Goal: Task Accomplishment & Management: Manage account settings

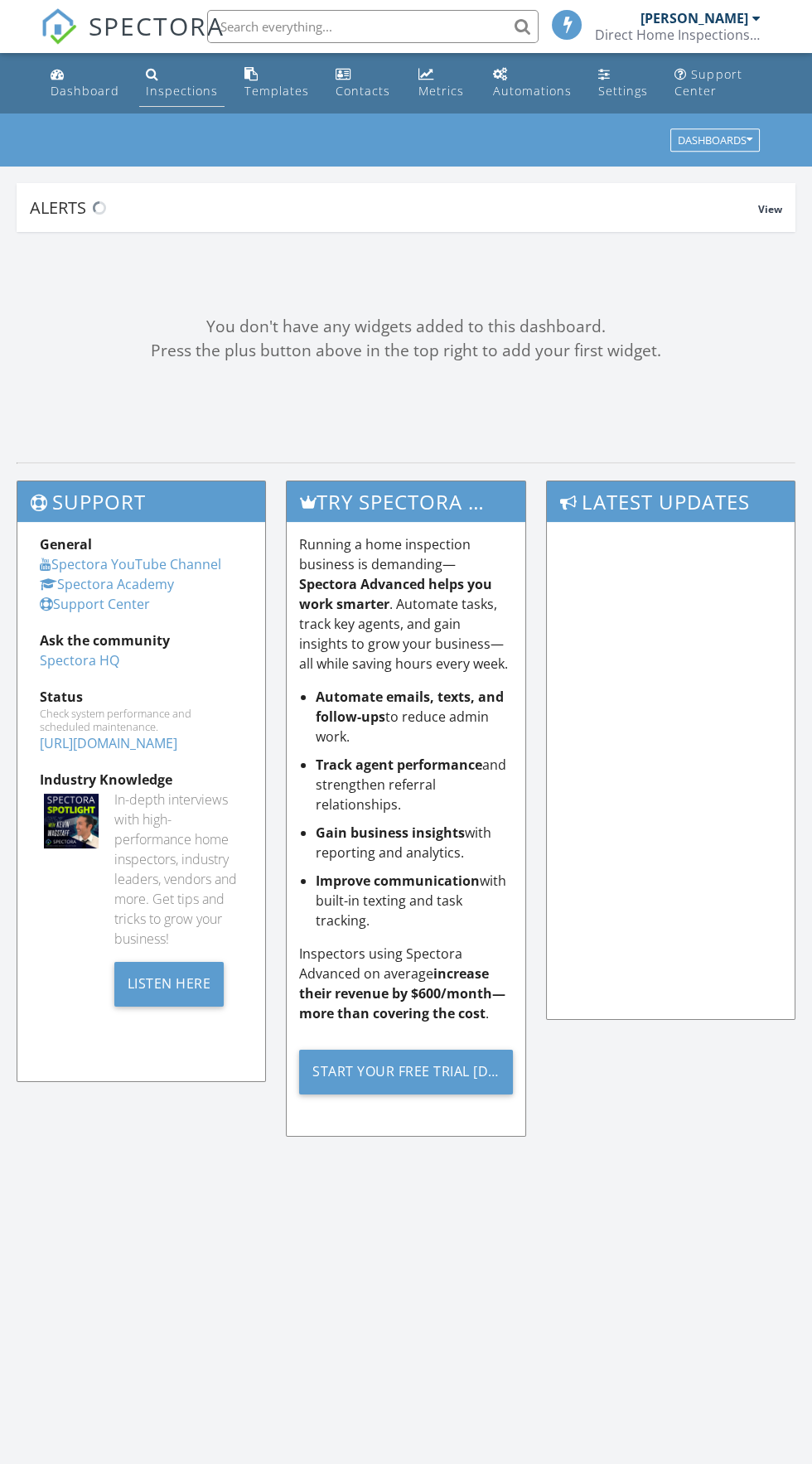
click at [149, 73] on div "Inspections" at bounding box center [152, 73] width 13 height 13
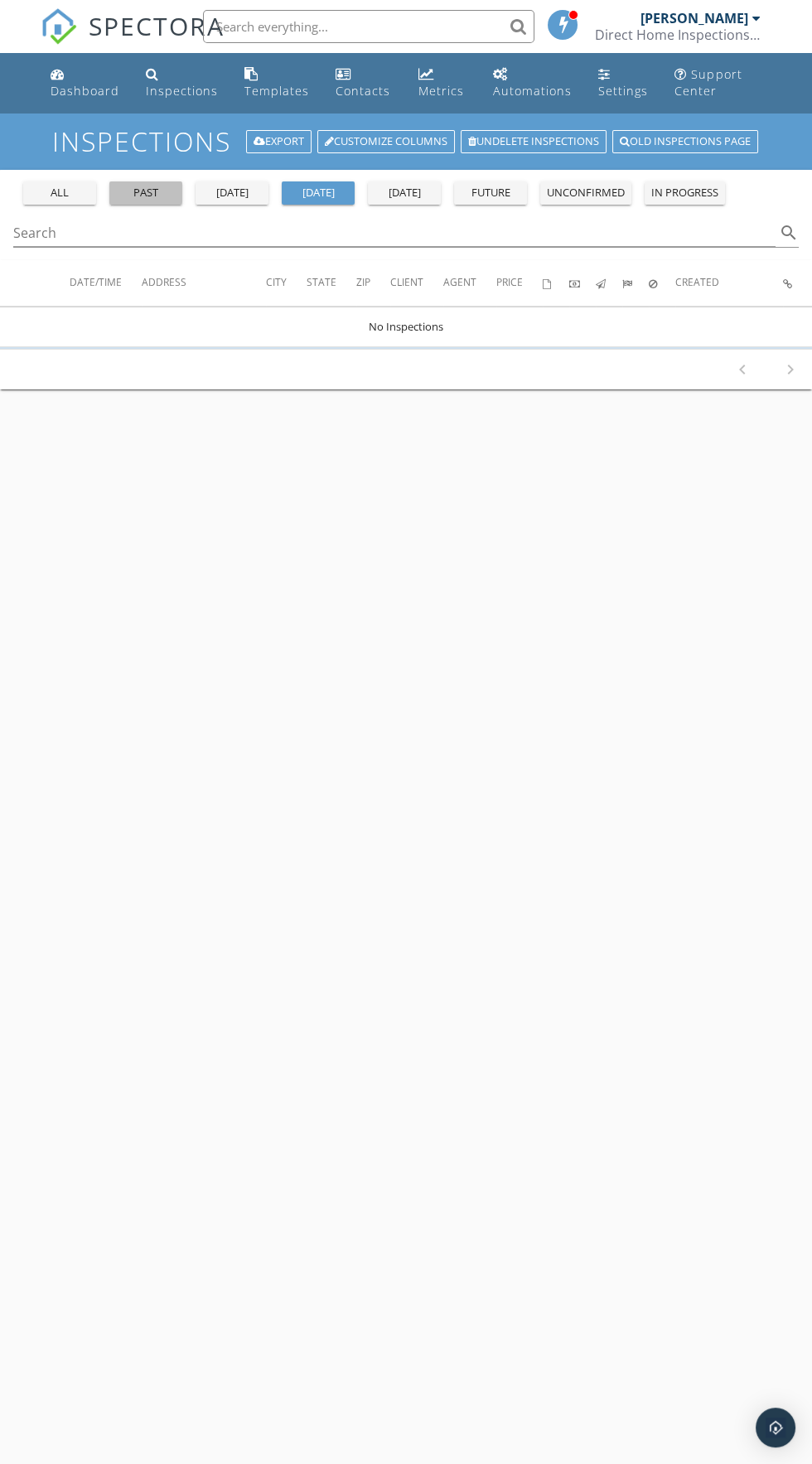
click at [151, 185] on div "past" at bounding box center [146, 192] width 60 height 16
click at [67, 246] on div "Search search" at bounding box center [406, 233] width 785 height 28
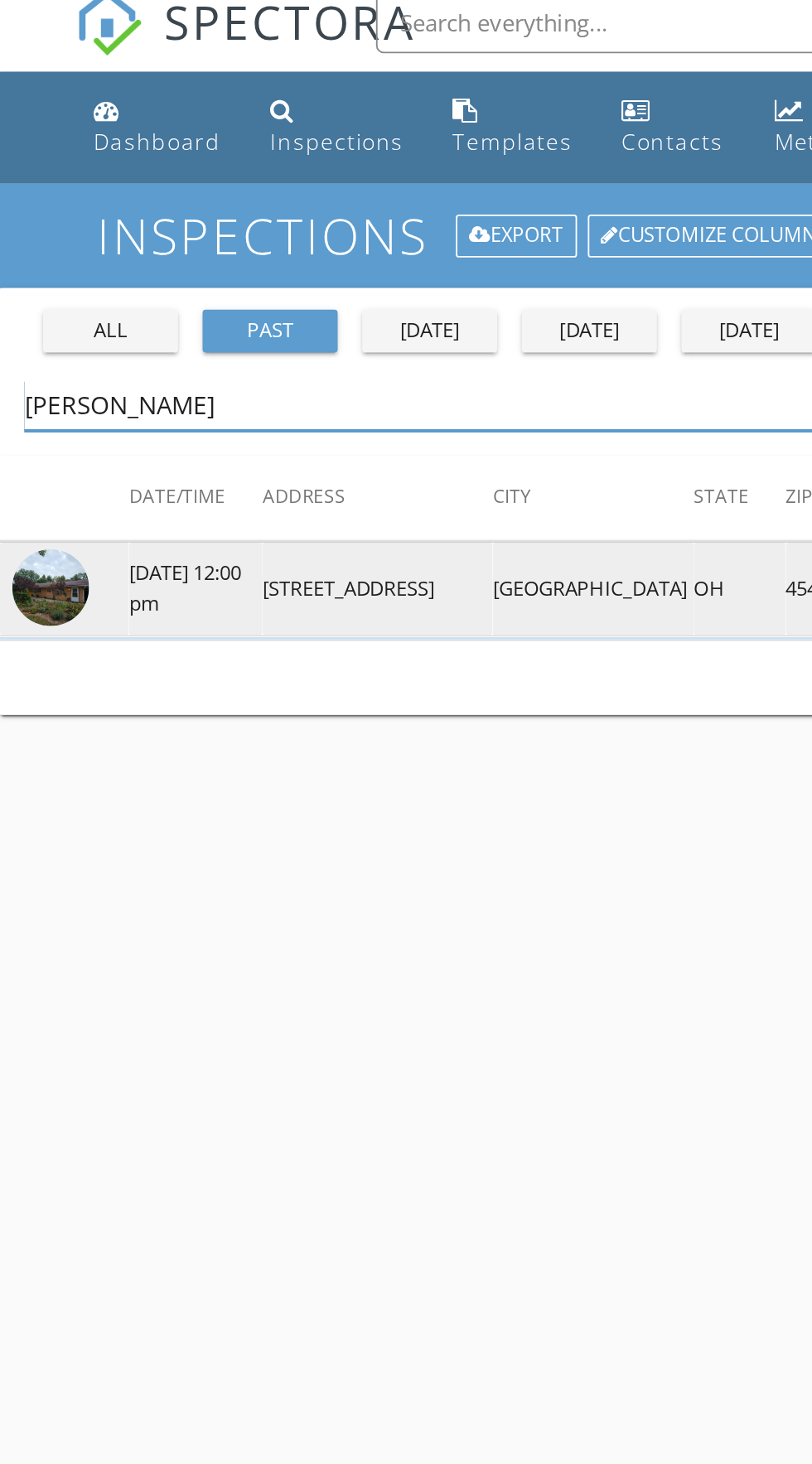
type input "[PERSON_NAME]"
click at [35, 327] on img at bounding box center [27, 331] width 41 height 41
click at [35, 330] on img at bounding box center [27, 331] width 41 height 41
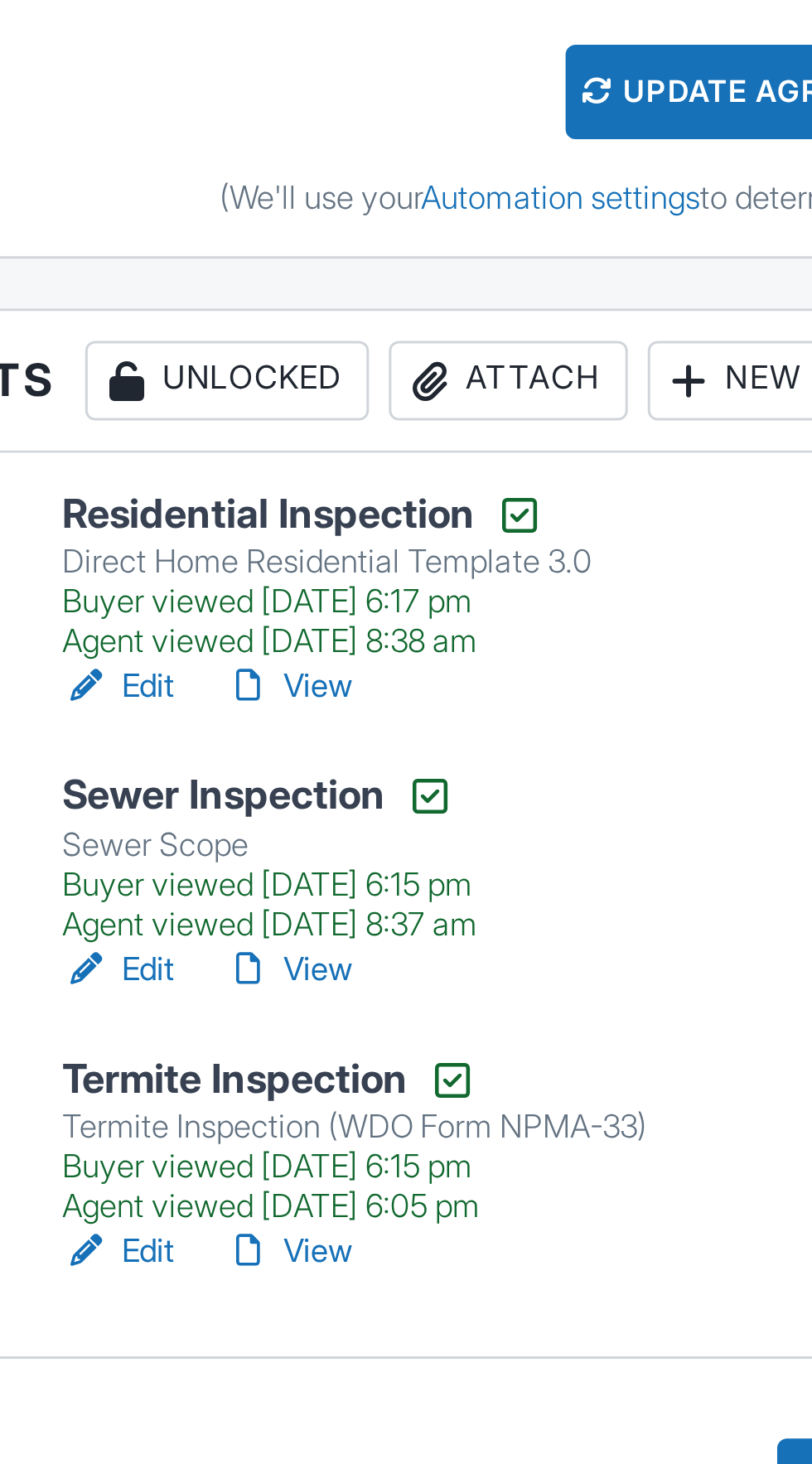
click at [254, 915] on link "View" at bounding box center [241, 915] width 43 height 16
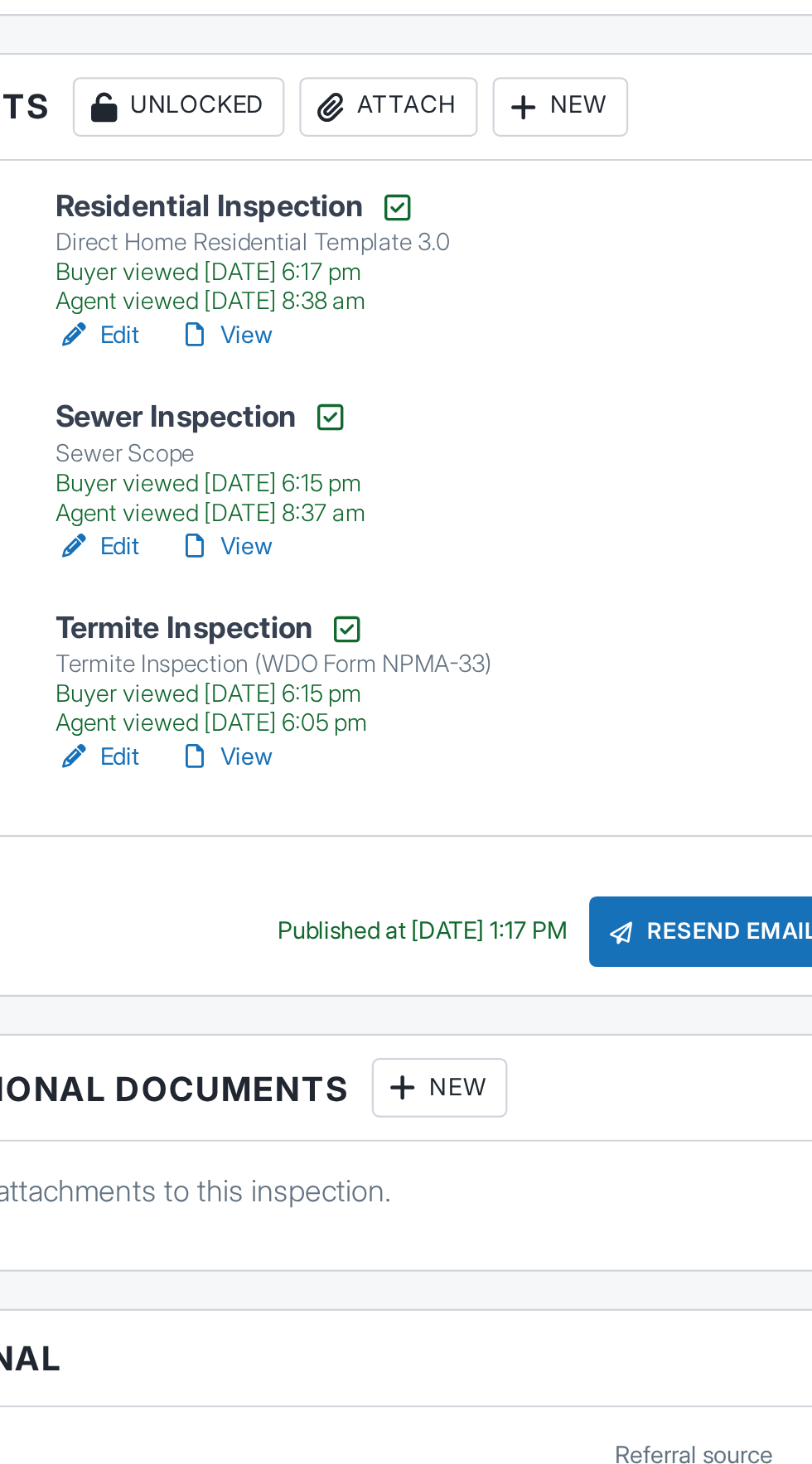
click at [187, 848] on link "Edit" at bounding box center [185, 849] width 37 height 16
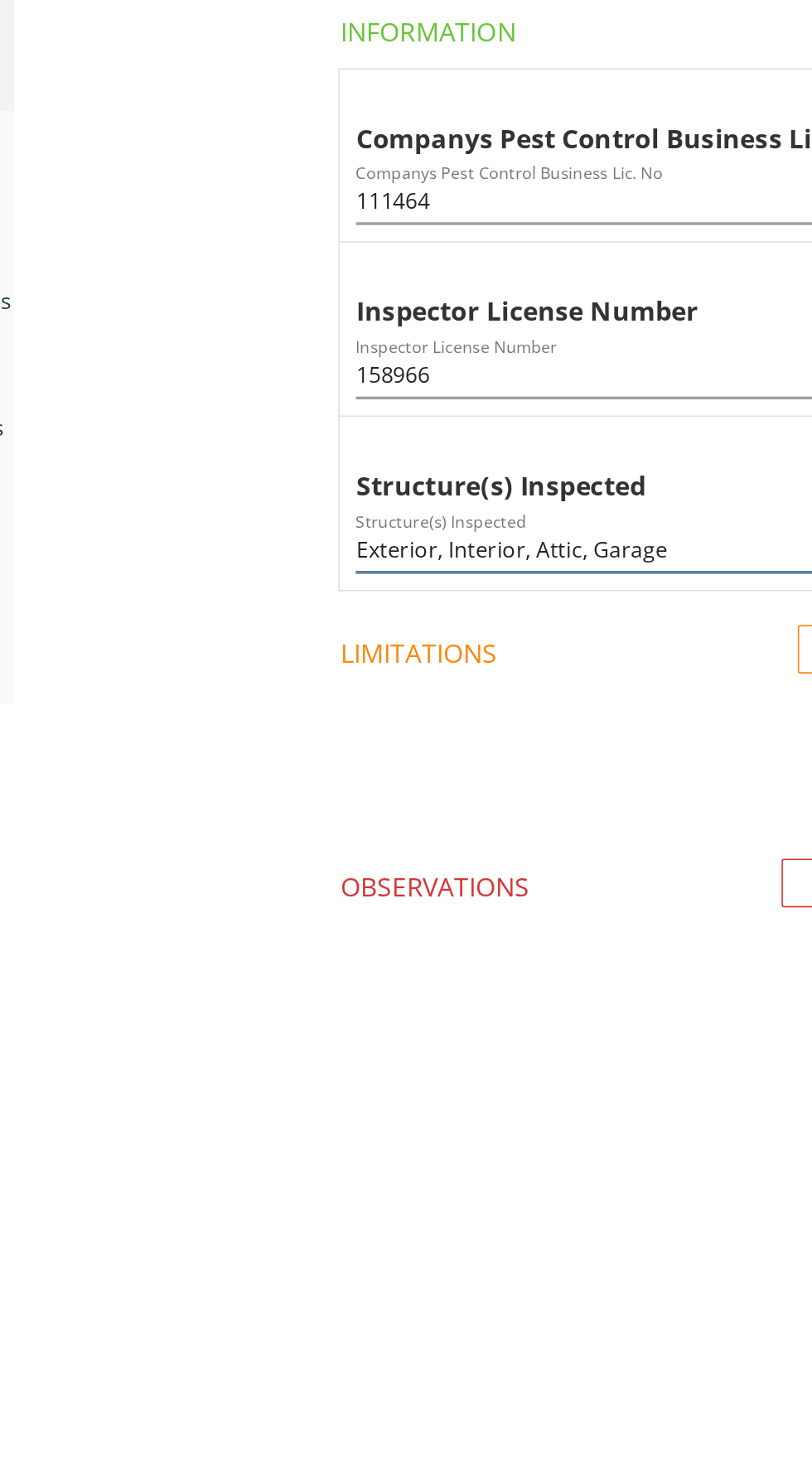
click at [564, 700] on input "Exterior, Interior, Attic, Garage" at bounding box center [545, 698] width 403 height 28
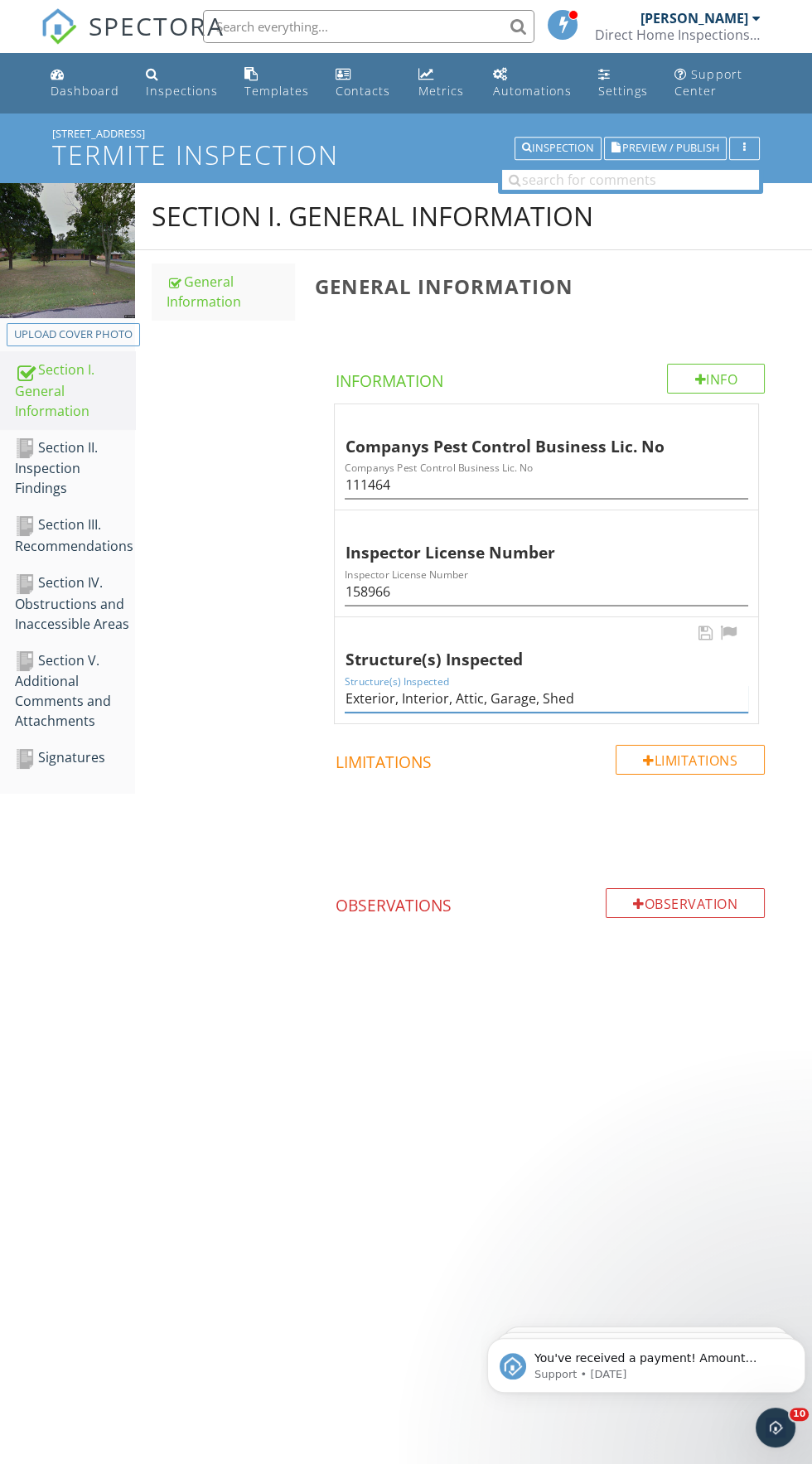
scroll to position [2, 0]
type input "Exterior, Interior, Attic, Garage, Shed"
click at [149, 77] on div "Inspections" at bounding box center [152, 73] width 13 height 13
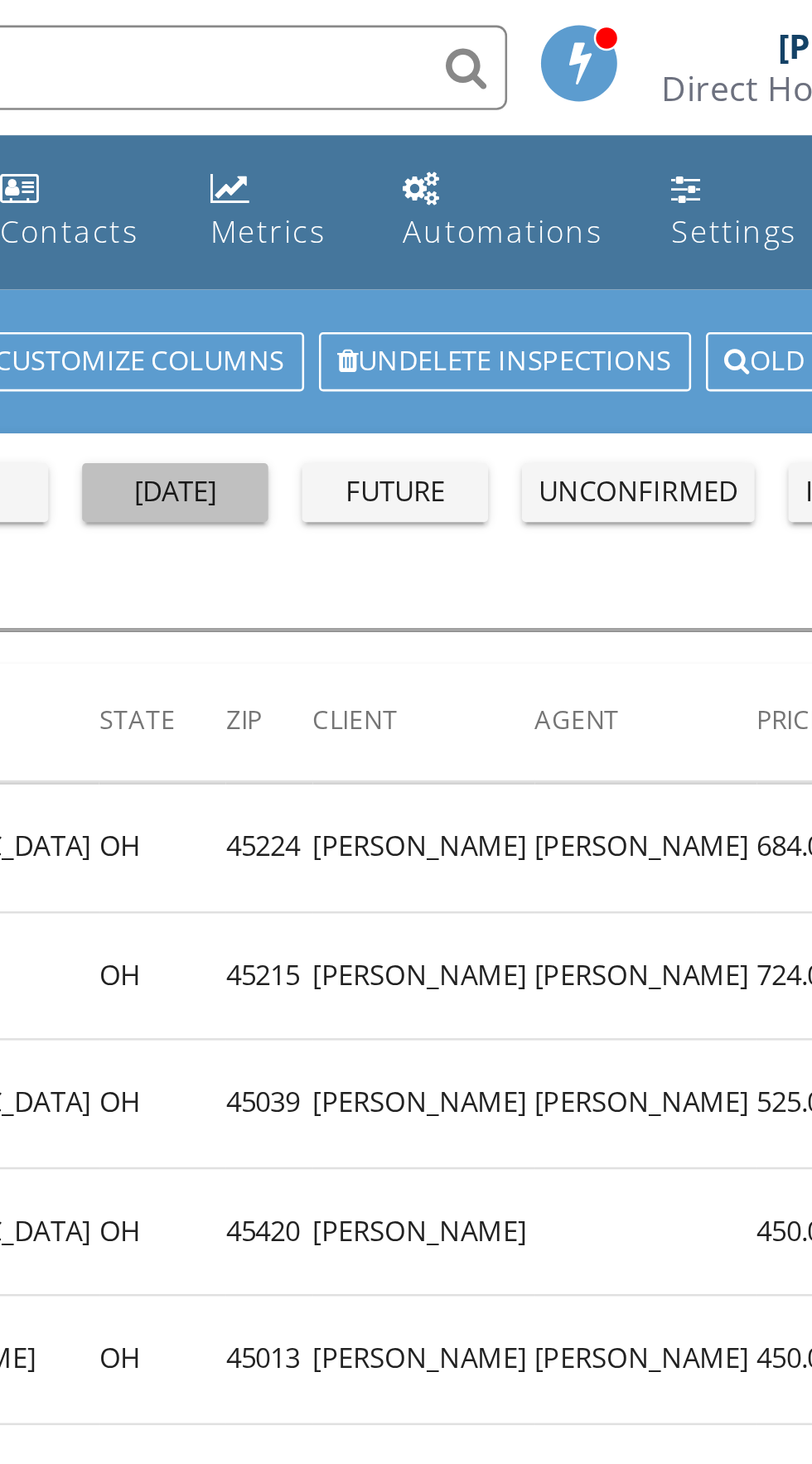
click at [411, 186] on div "tomorrow" at bounding box center [404, 192] width 60 height 16
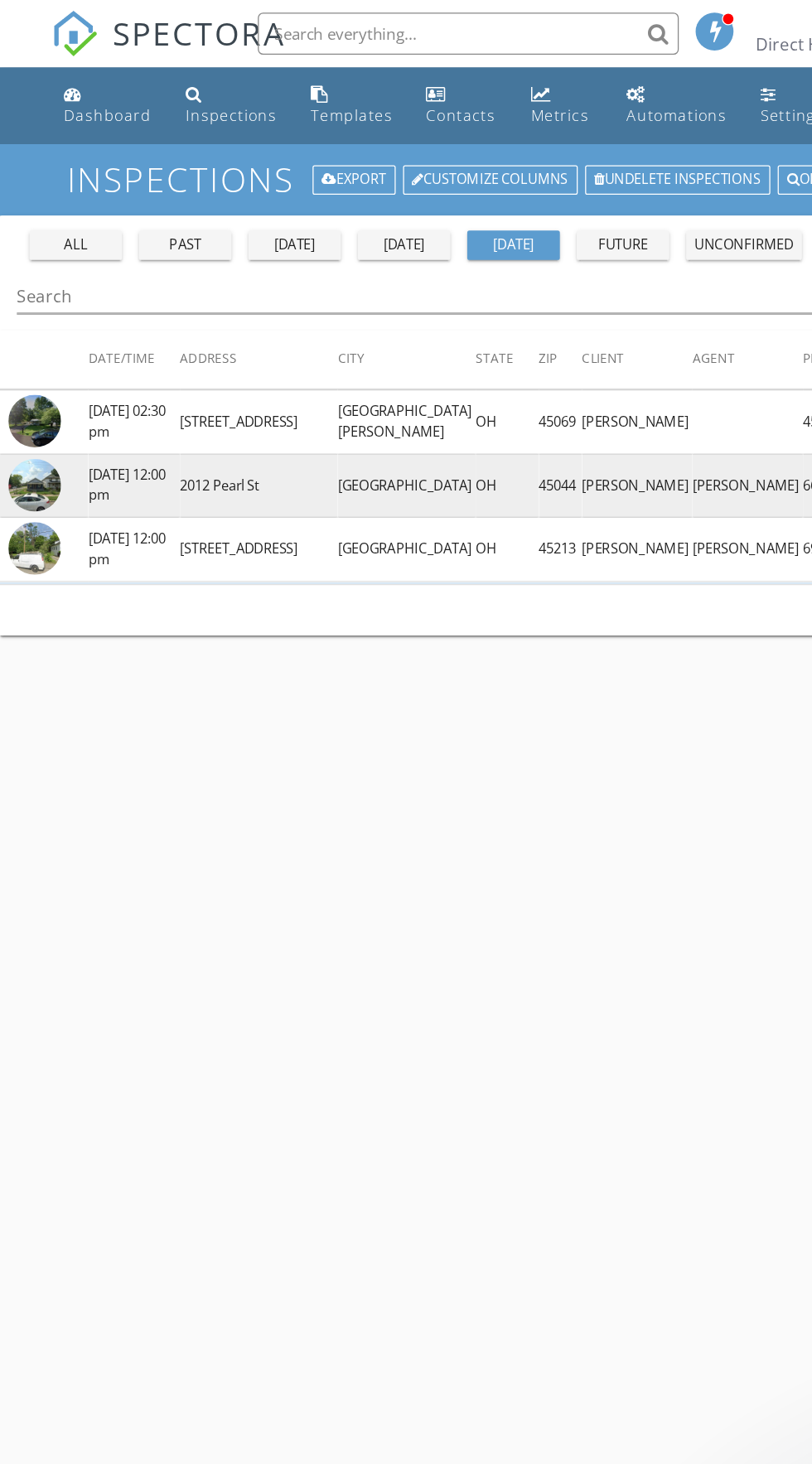
click at [20, 372] on img at bounding box center [27, 381] width 41 height 41
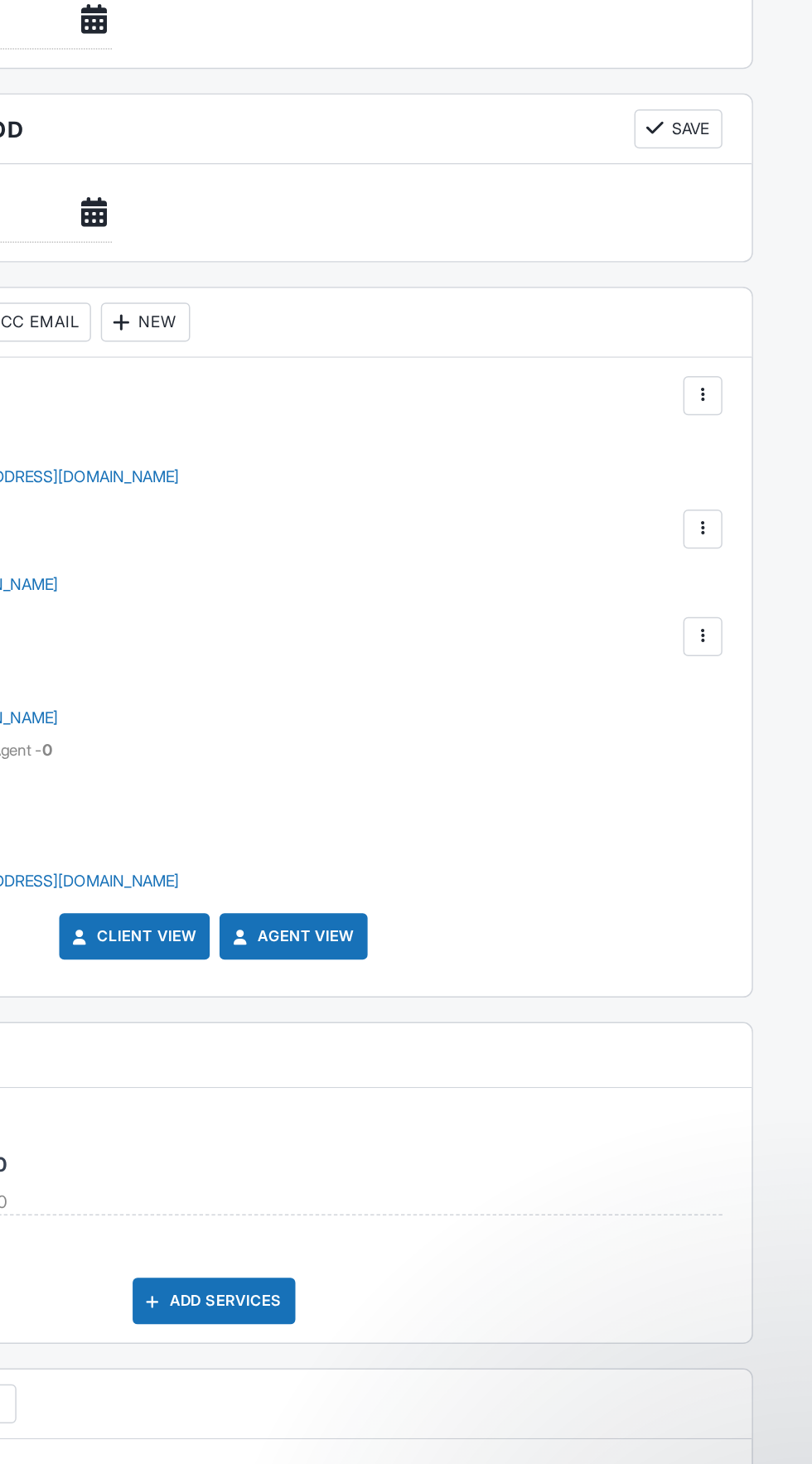
click at [736, 721] on div at bounding box center [737, 729] width 16 height 16
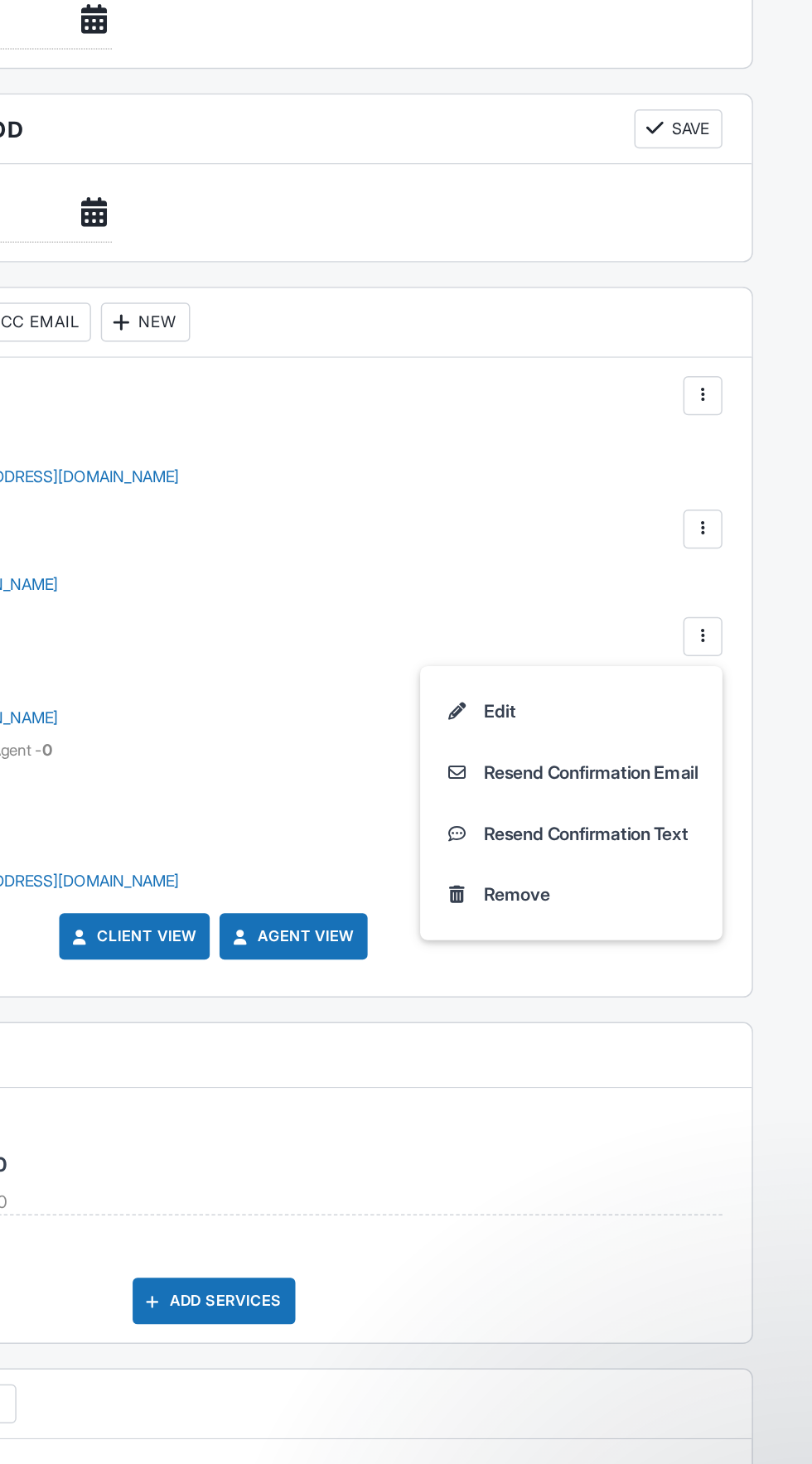
click at [623, 628] on div "Inspector Mitchell Caskey 5135058807 mitch@dhicincy.com Make Invisible Mark As …" at bounding box center [406, 756] width 729 height 432
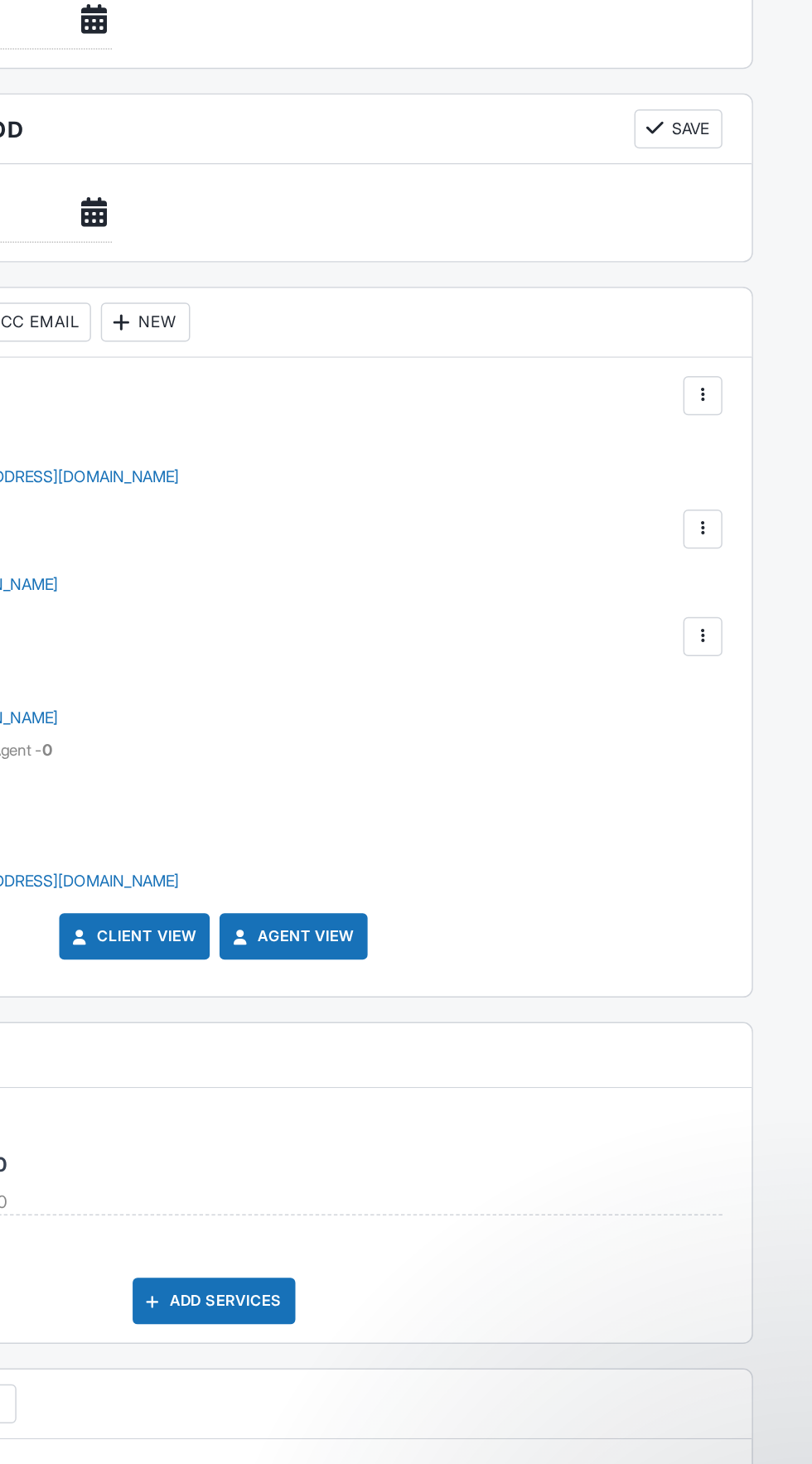
click at [740, 648] on div at bounding box center [737, 655] width 16 height 16
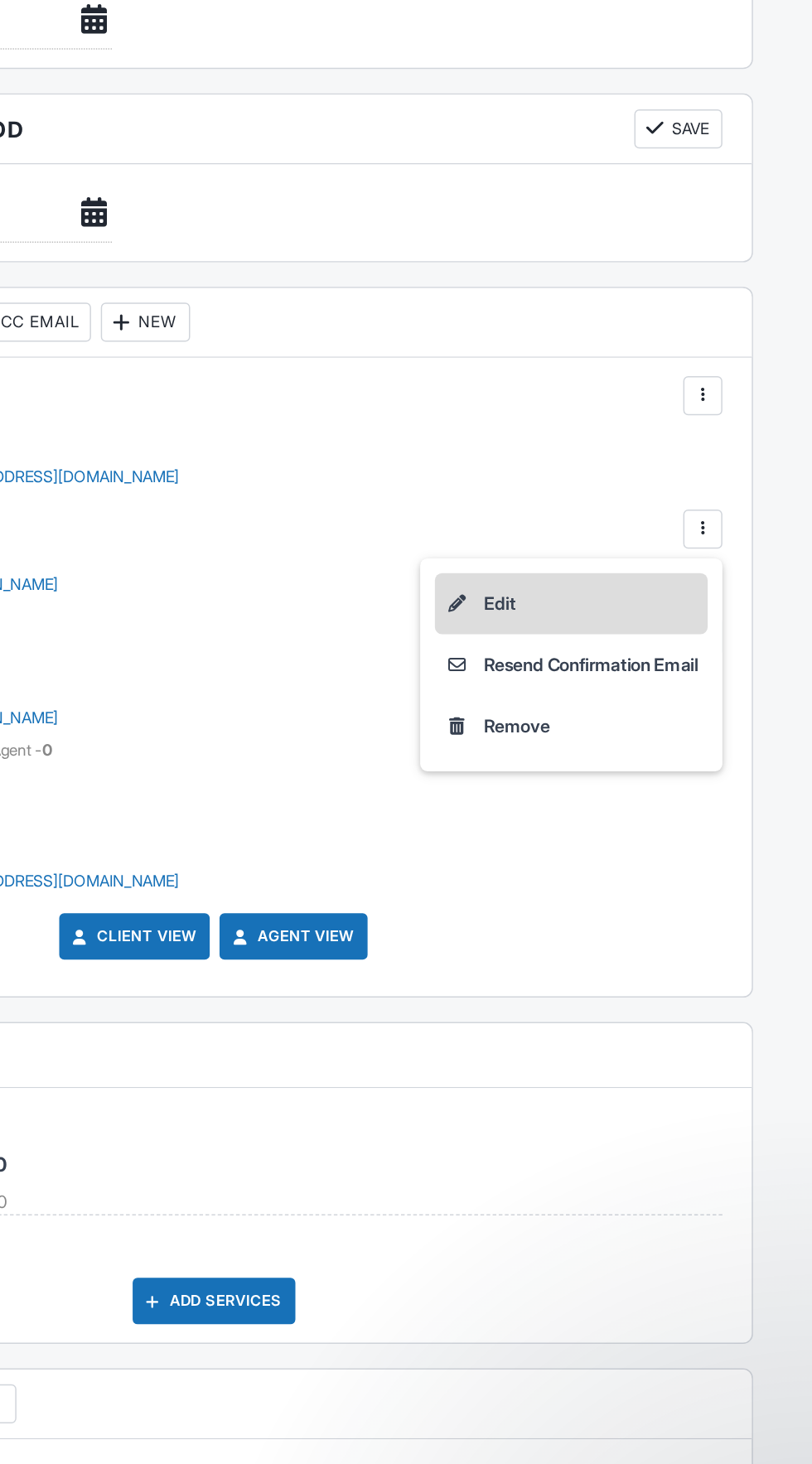
click at [674, 686] on li "Edit" at bounding box center [648, 706] width 185 height 41
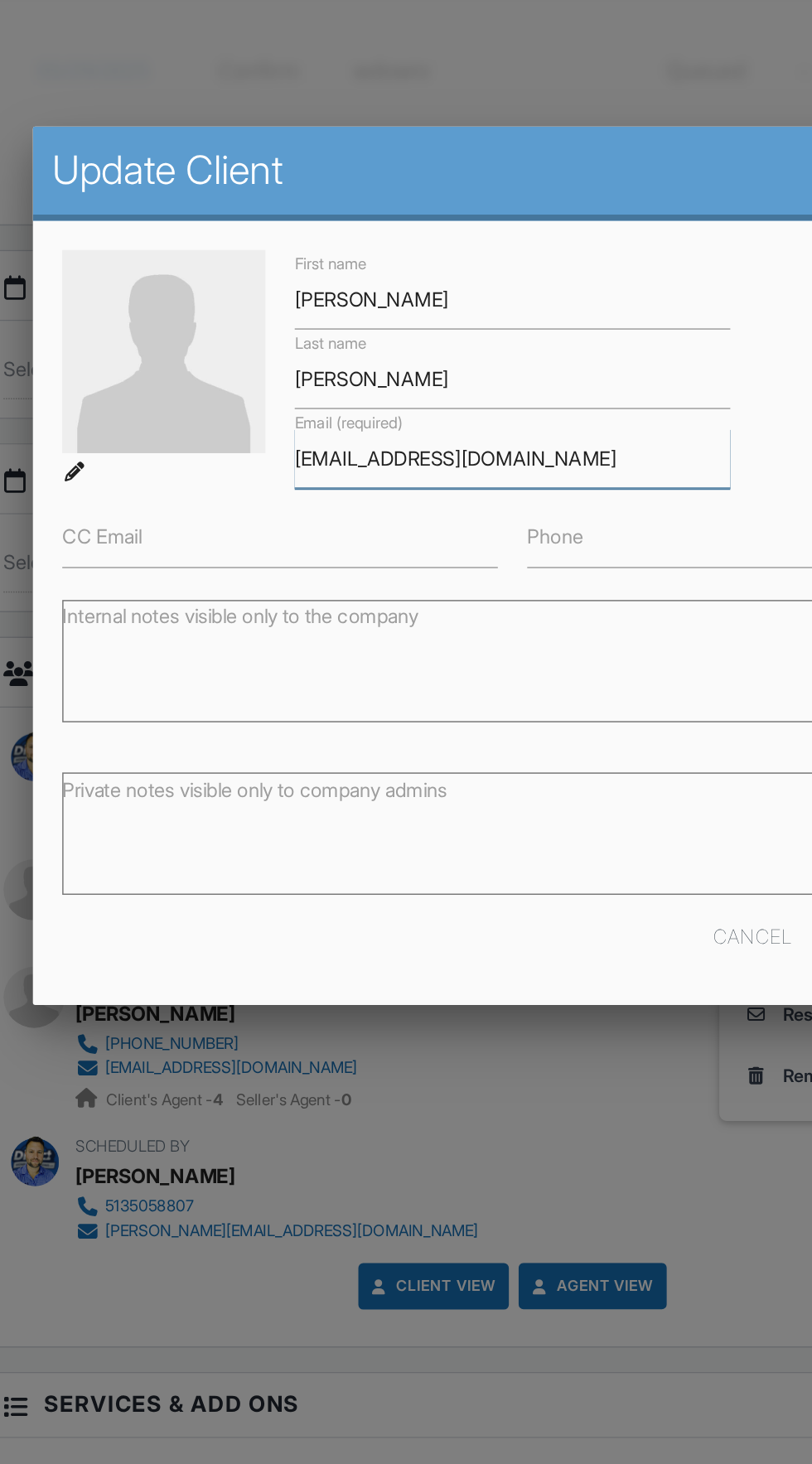
scroll to position [1544, 0]
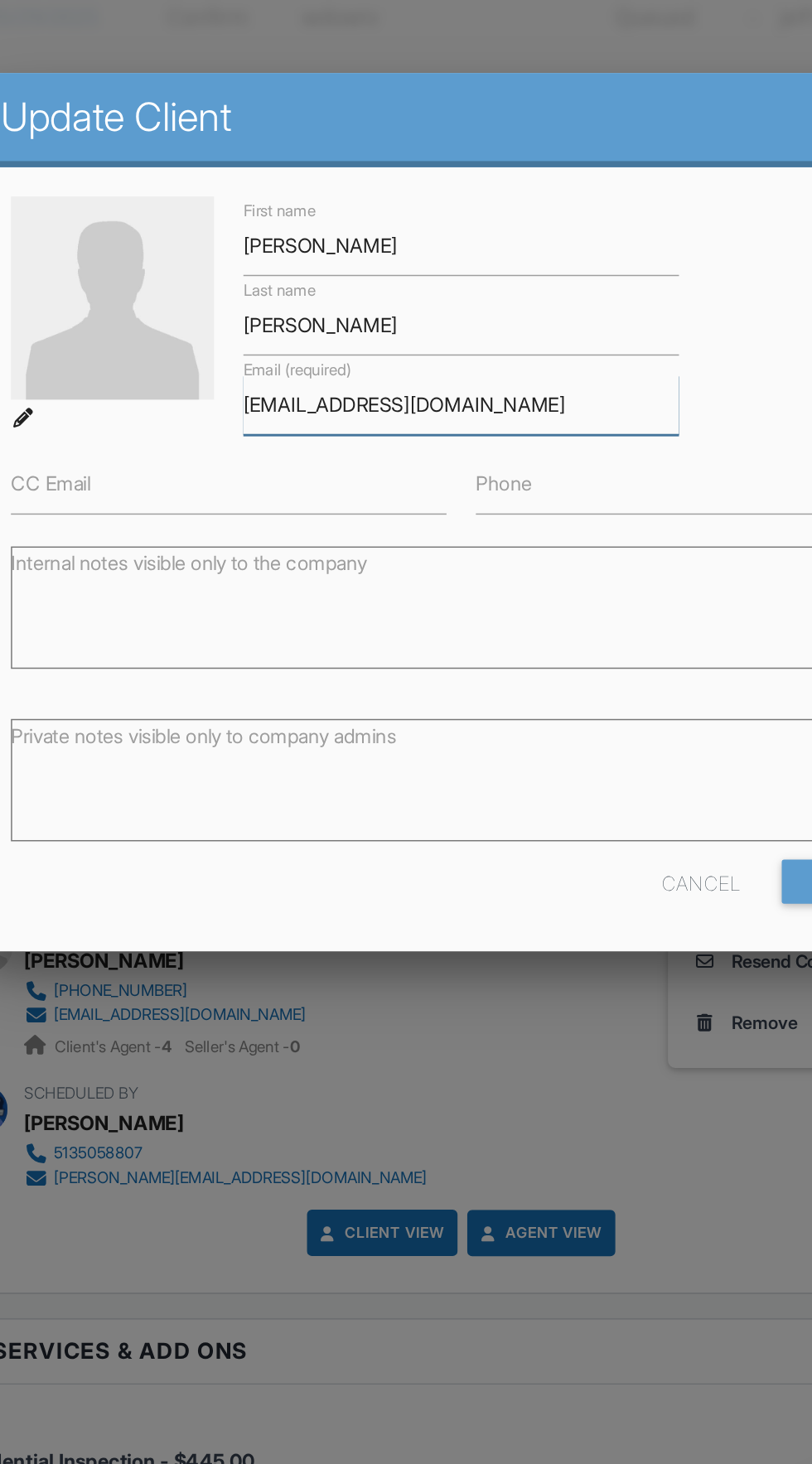
type input "cass14789@gmail.com"
click at [418, 259] on input "Neal" at bounding box center [406, 264] width 295 height 41
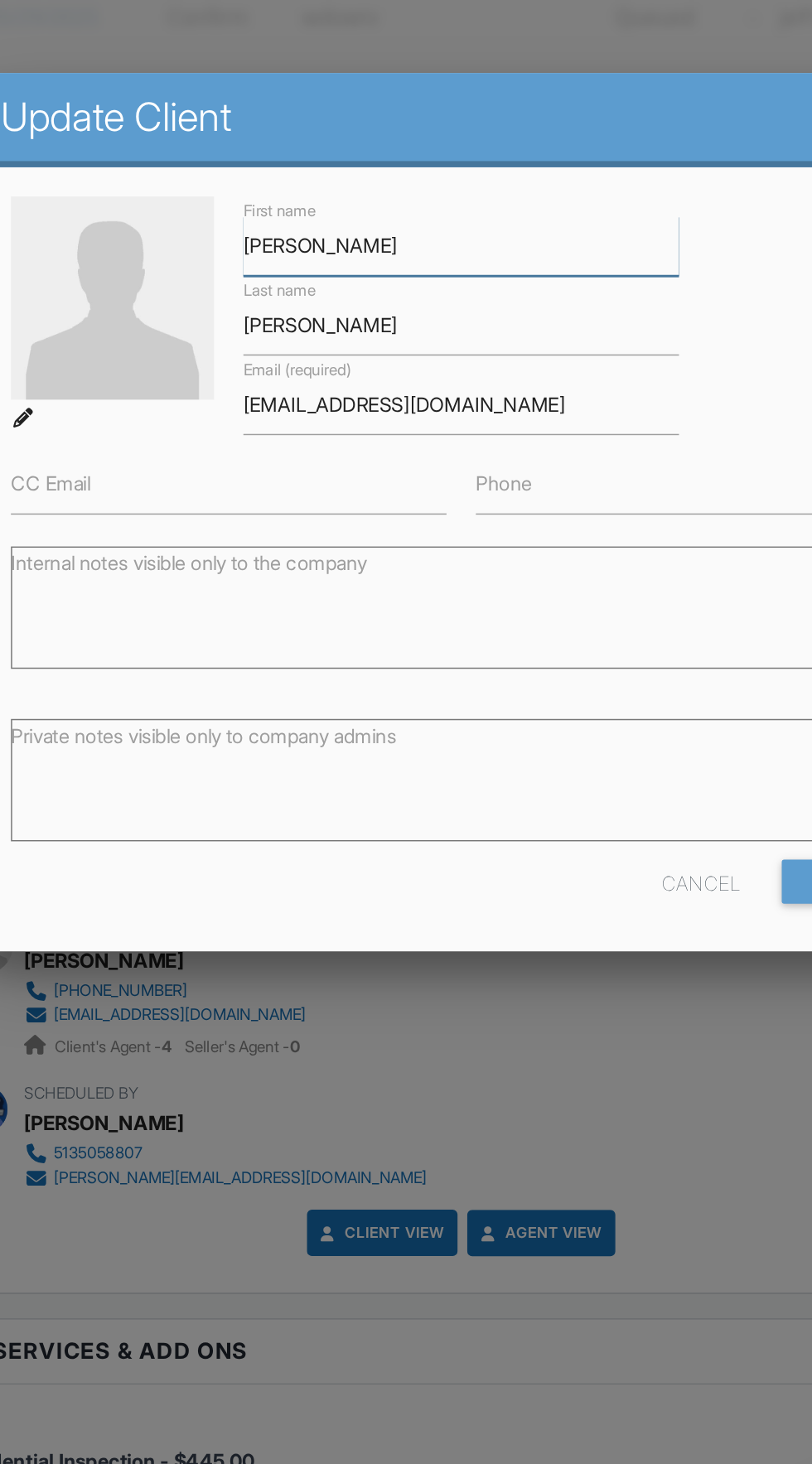
click at [449, 265] on input "Neal" at bounding box center [406, 264] width 295 height 41
type input "N"
type input "[PERSON_NAME]"
click at [408, 320] on input "Woodworth" at bounding box center [406, 317] width 295 height 41
type input "W"
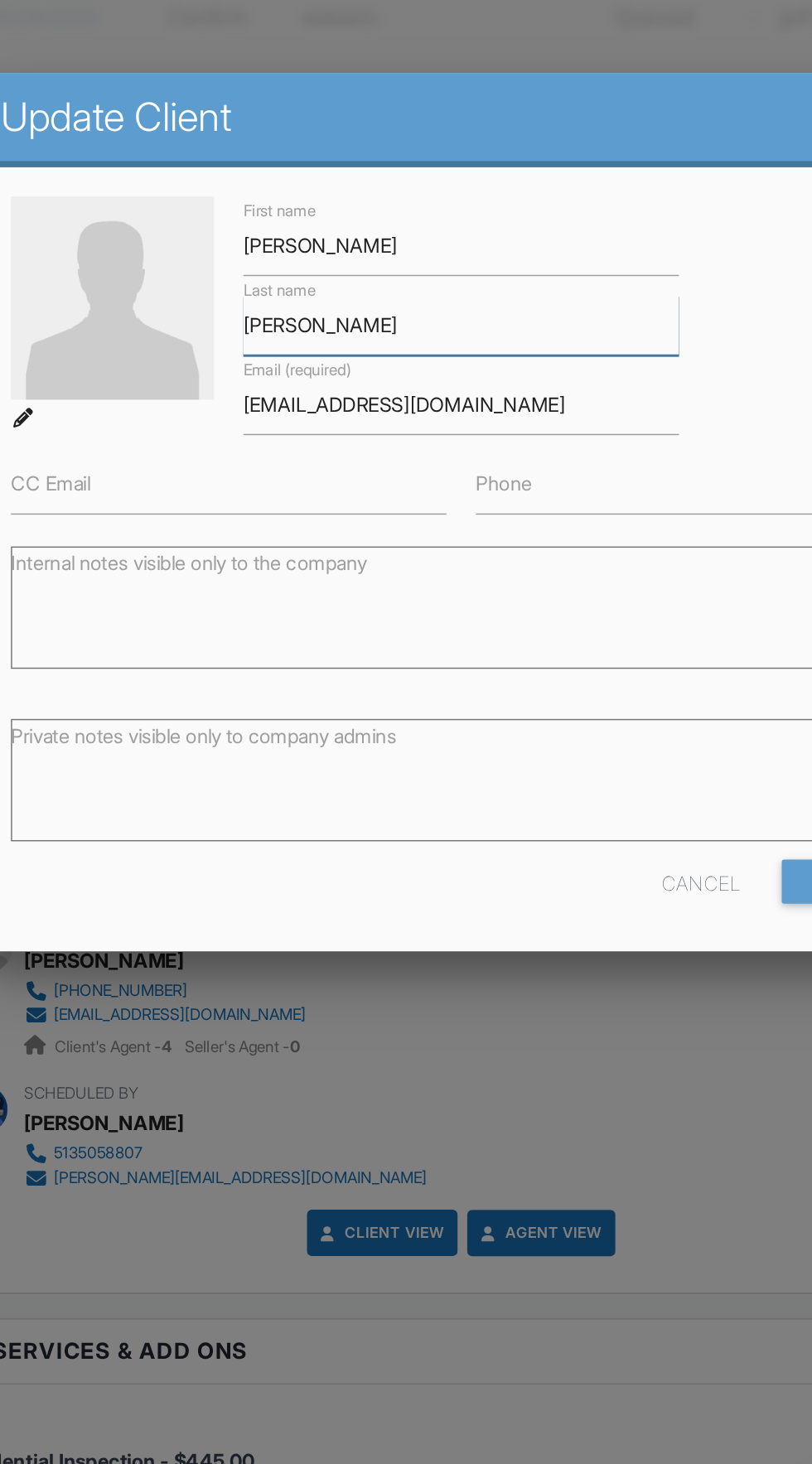
type input "[PERSON_NAME]"
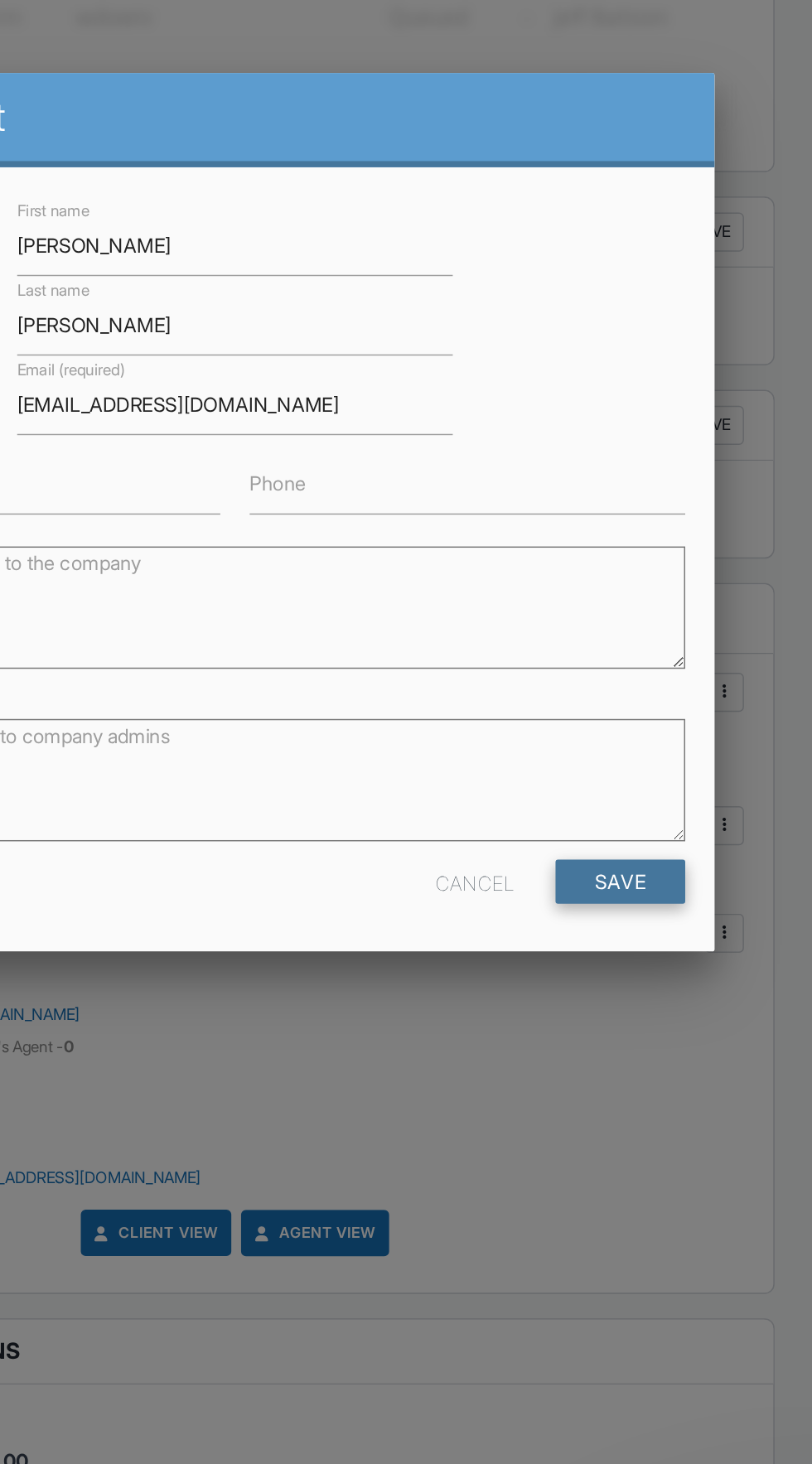
click at [675, 693] on input "Save" at bounding box center [666, 693] width 88 height 30
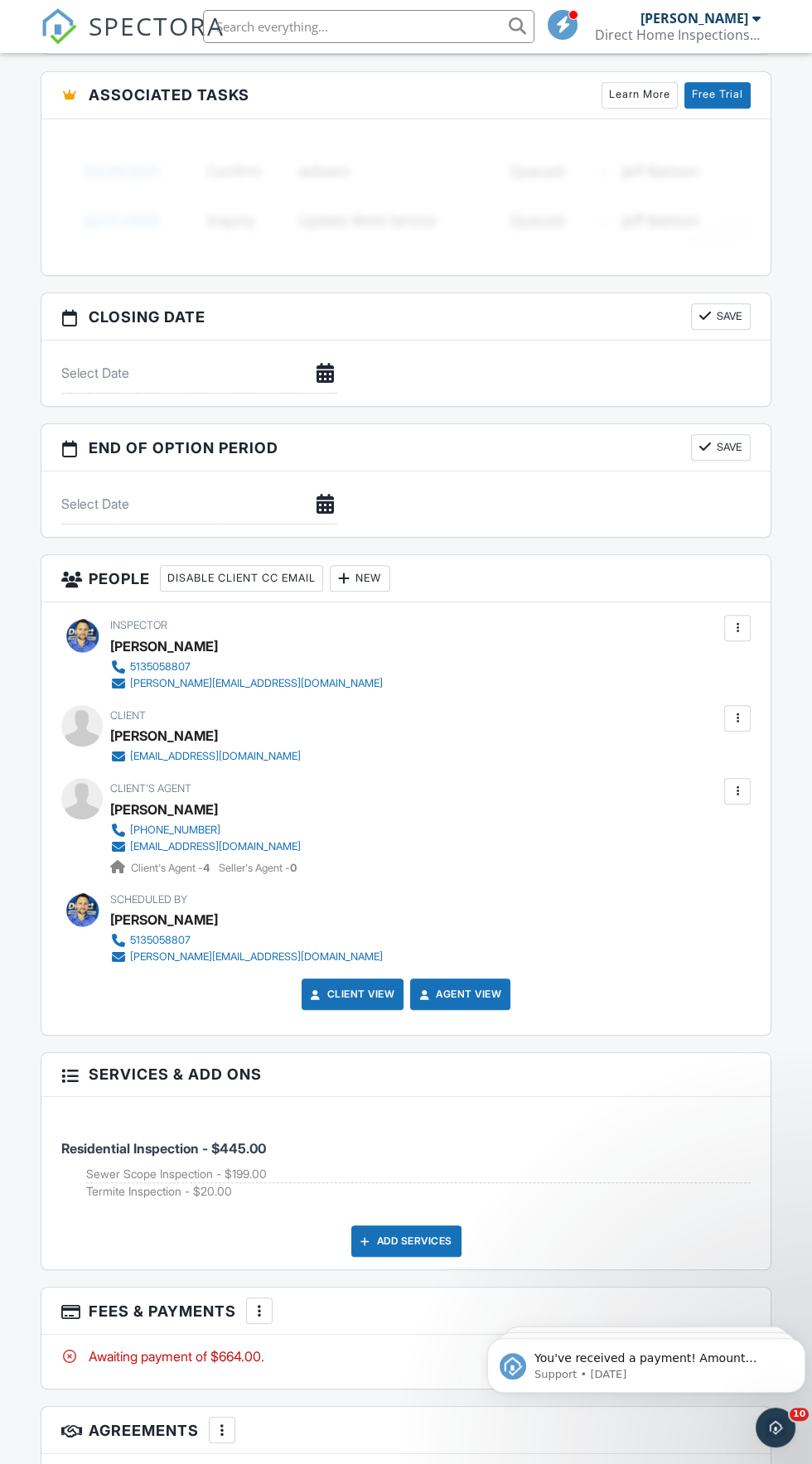
scroll to position [1697, 0]
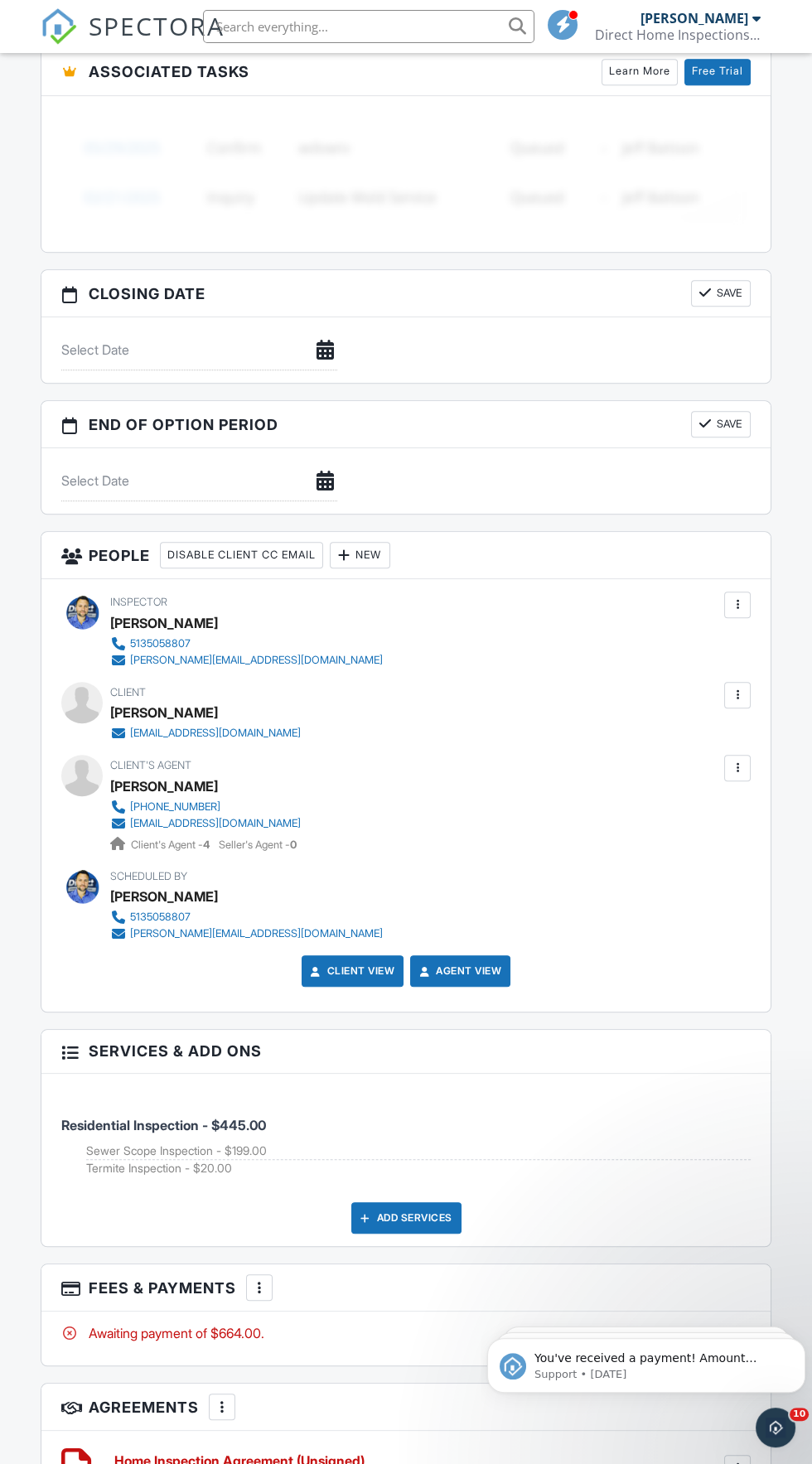
click at [743, 687] on div at bounding box center [737, 694] width 16 height 16
click at [696, 779] on li "Resend Confirmation Email" at bounding box center [648, 787] width 185 height 41
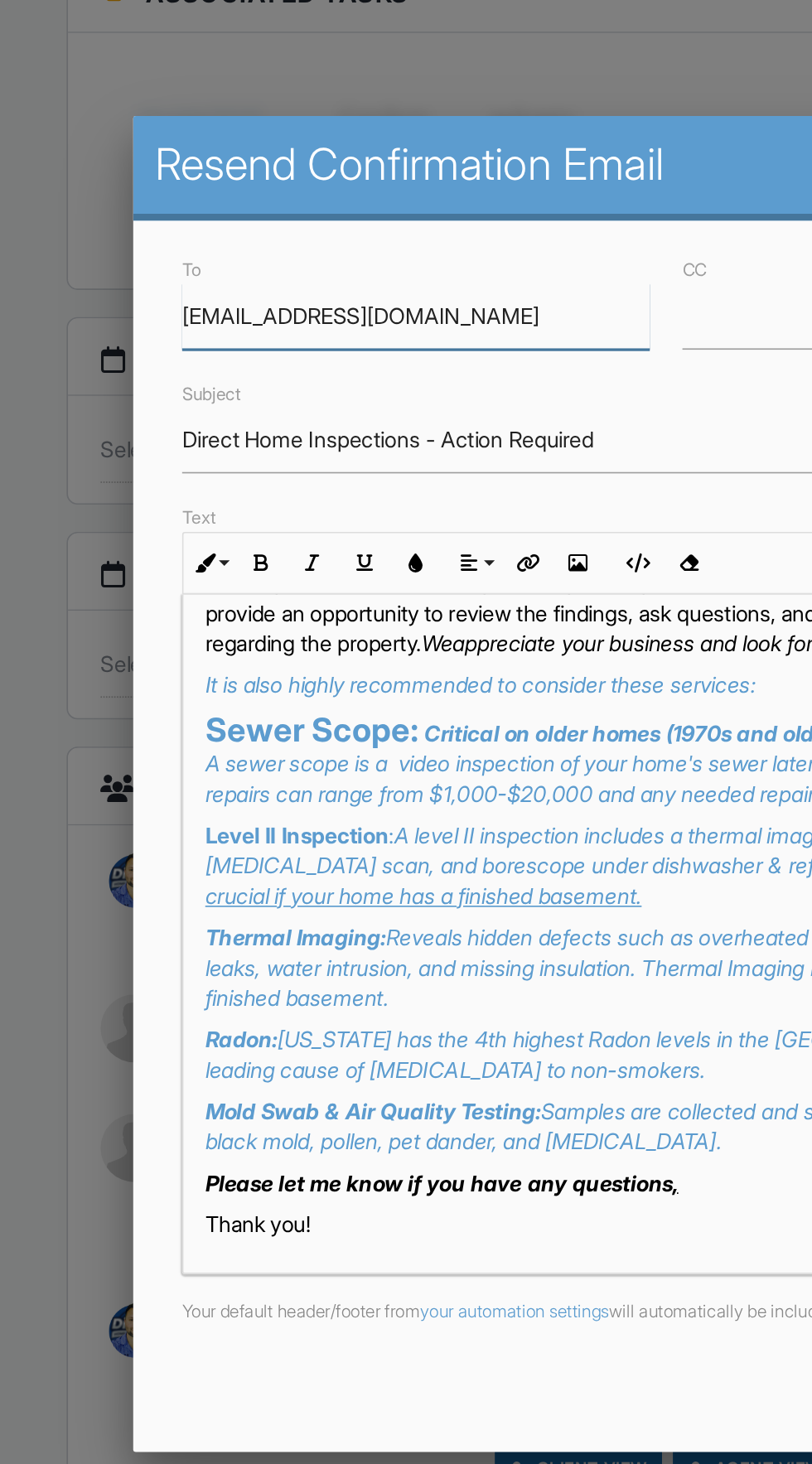
scroll to position [1696, 0]
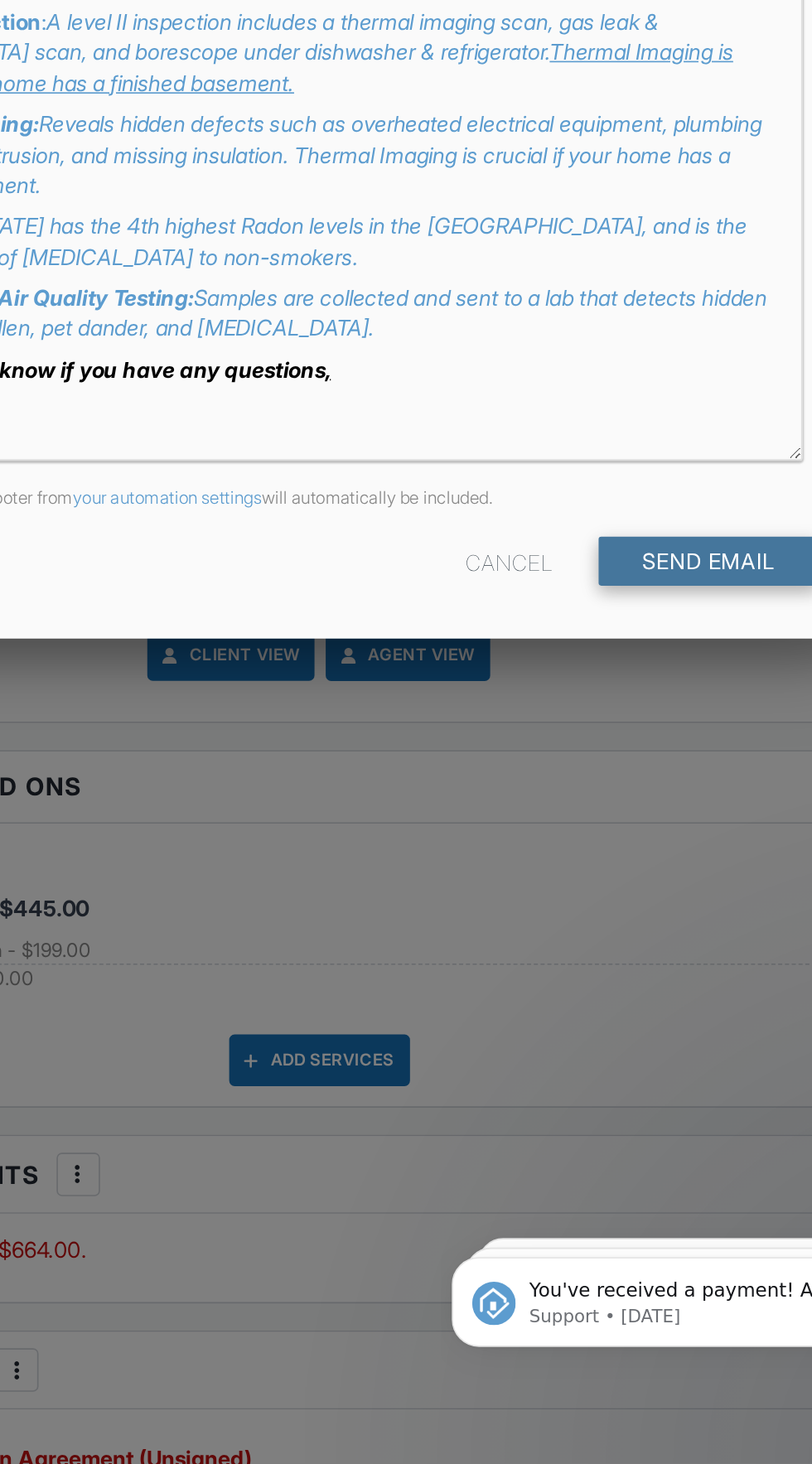
click at [636, 913] on input "Send Email" at bounding box center [643, 913] width 134 height 30
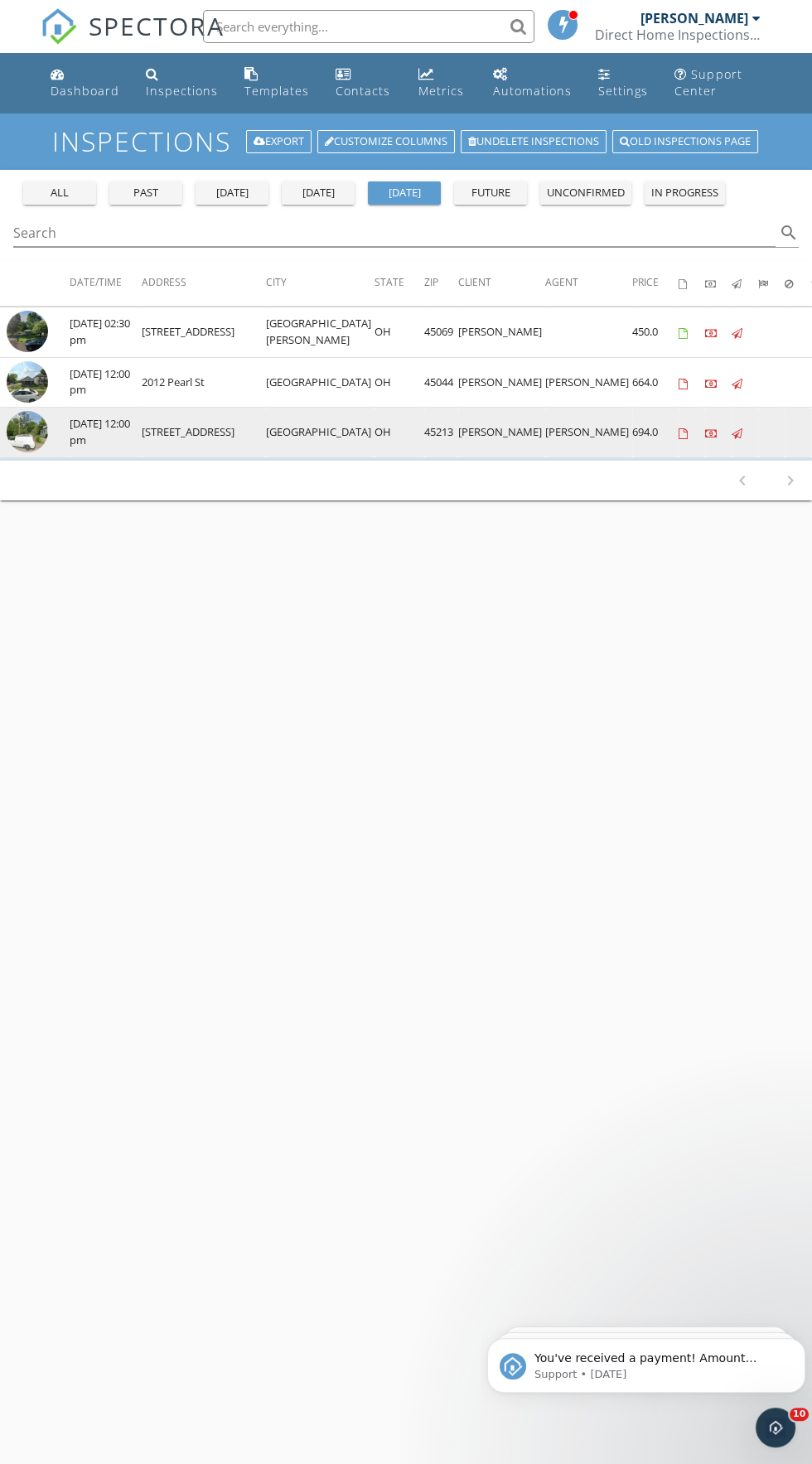
click at [39, 421] on img at bounding box center [27, 431] width 41 height 41
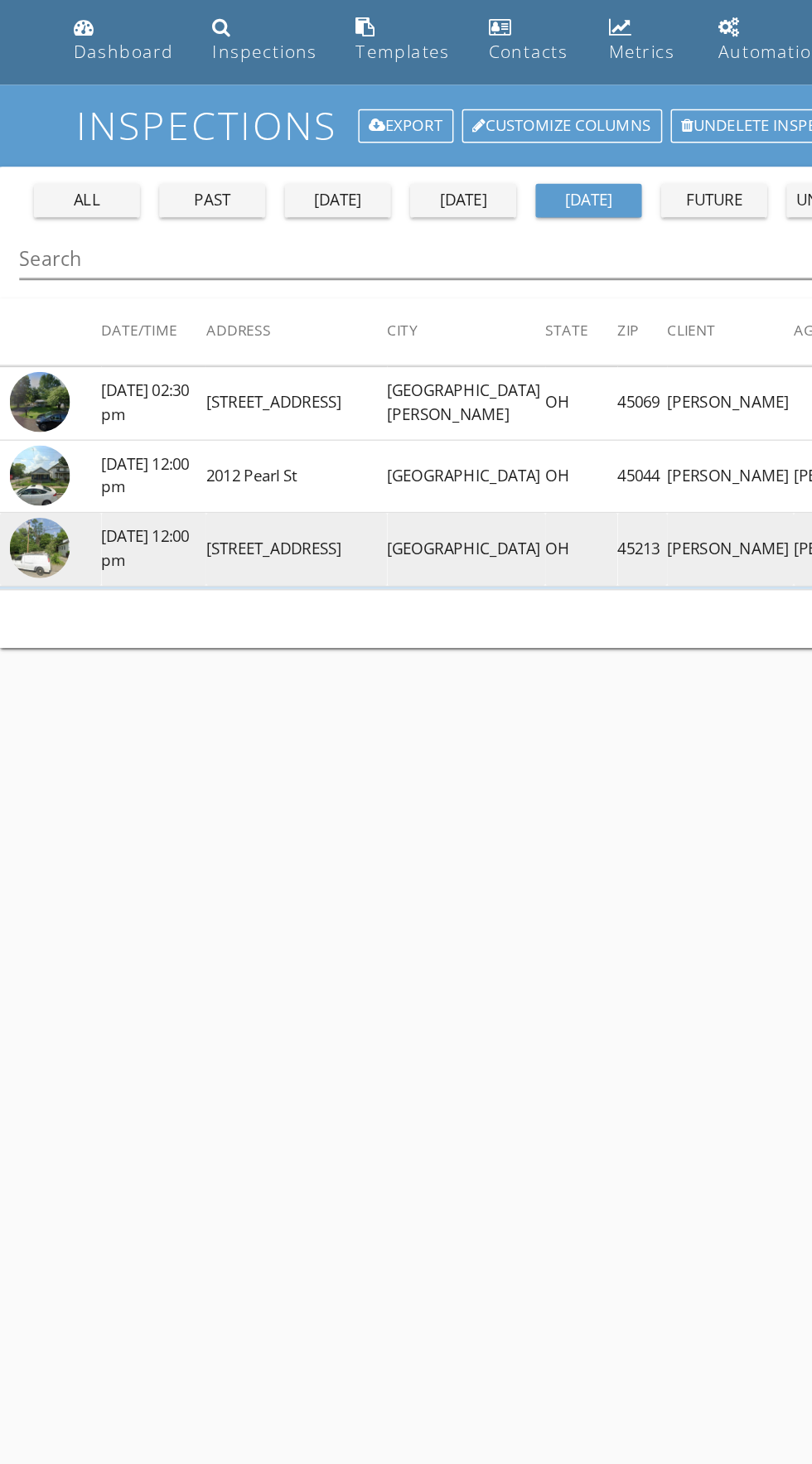
click at [22, 432] on img at bounding box center [27, 431] width 41 height 41
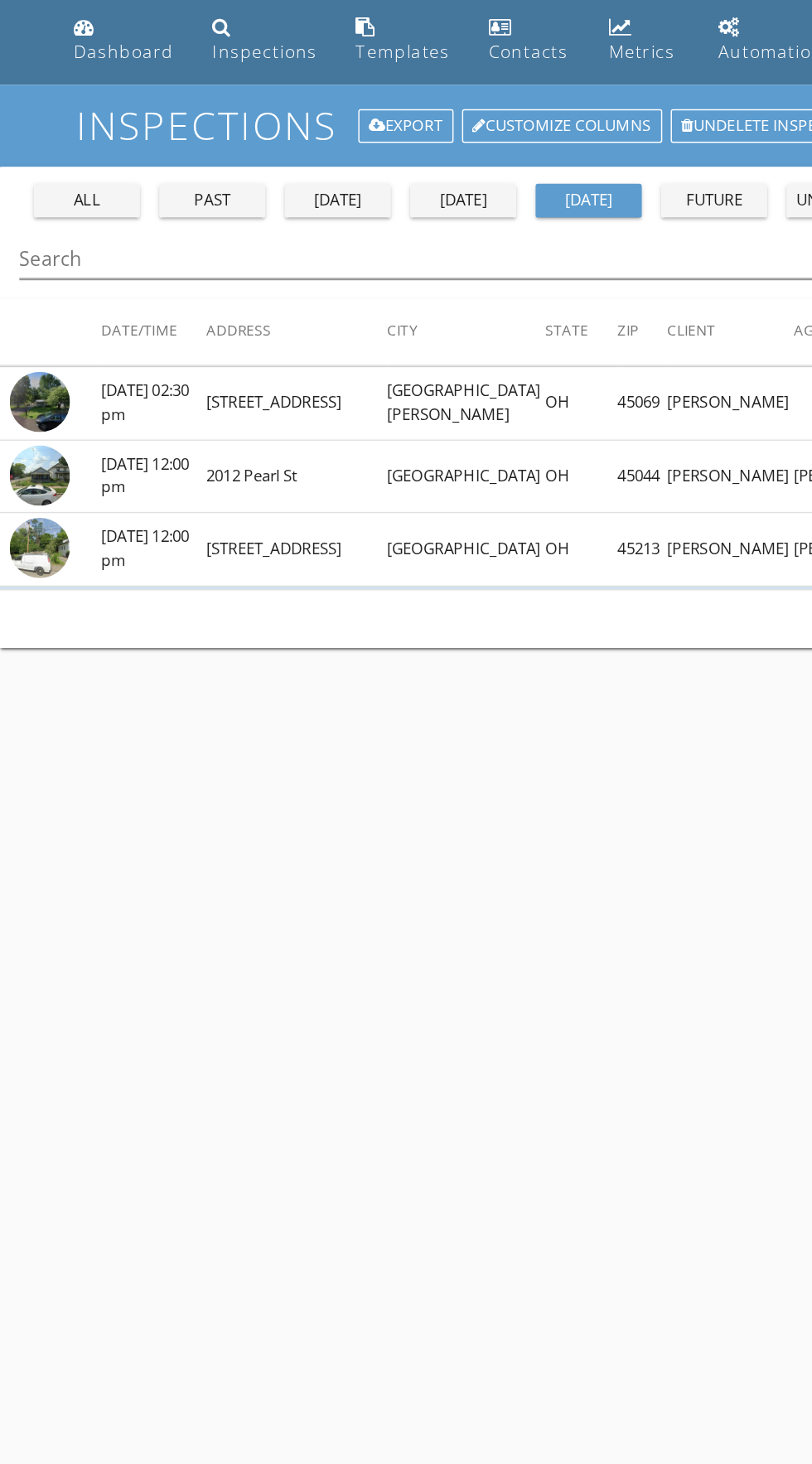
click at [121, 196] on div "past" at bounding box center [146, 192] width 60 height 16
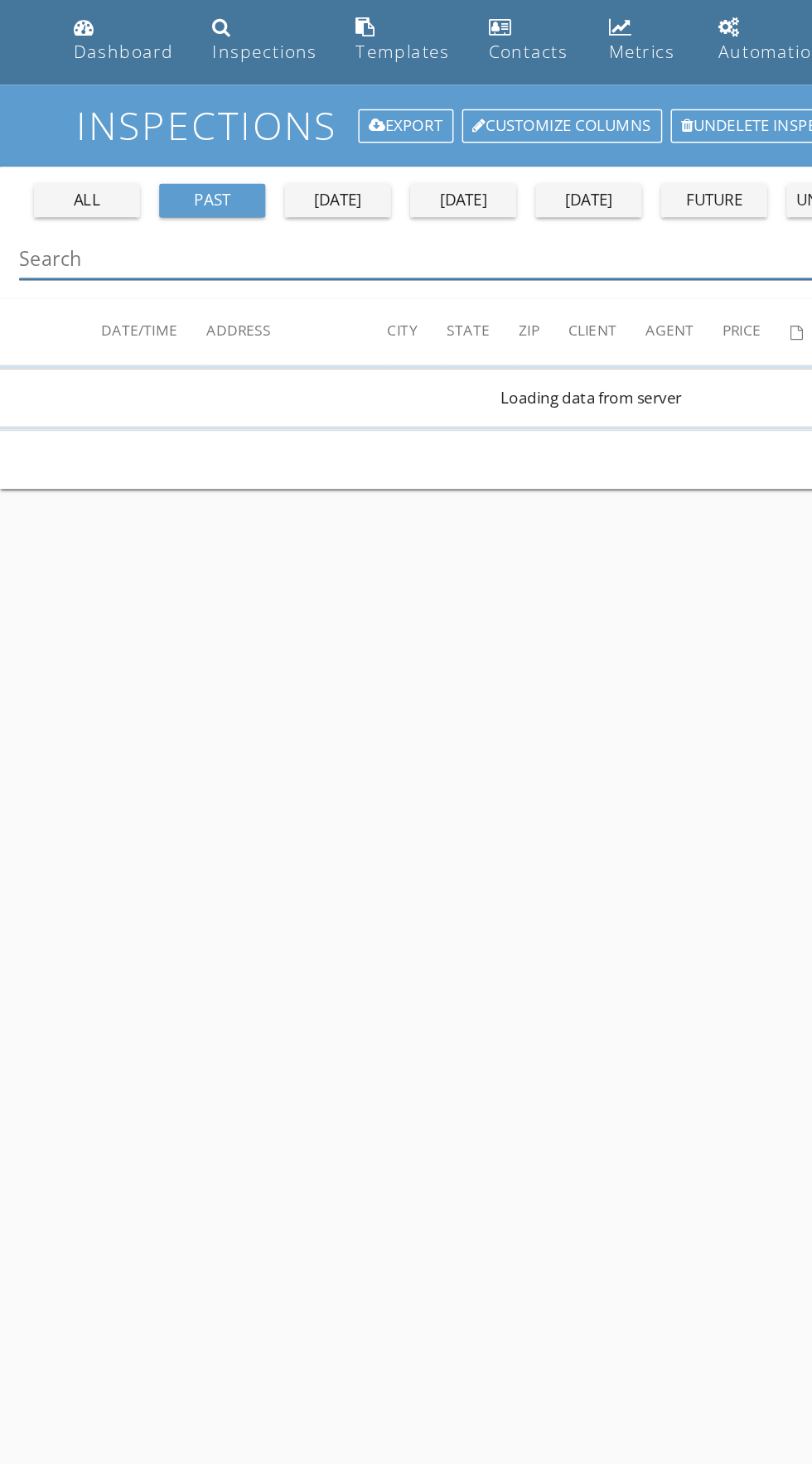
click at [61, 228] on input "Search" at bounding box center [394, 233] width 762 height 28
type input "Rasnic"
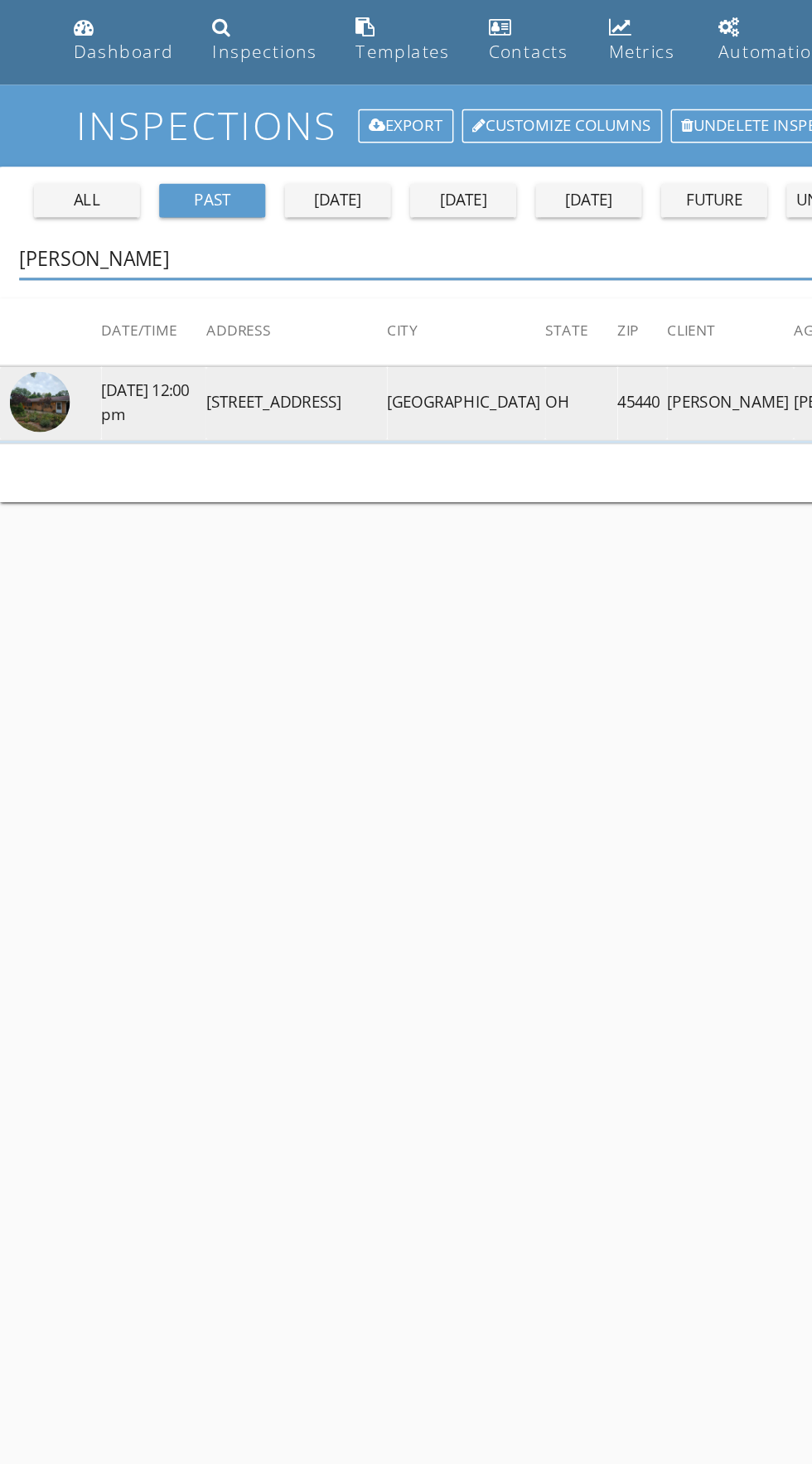
click at [34, 329] on img at bounding box center [27, 331] width 41 height 41
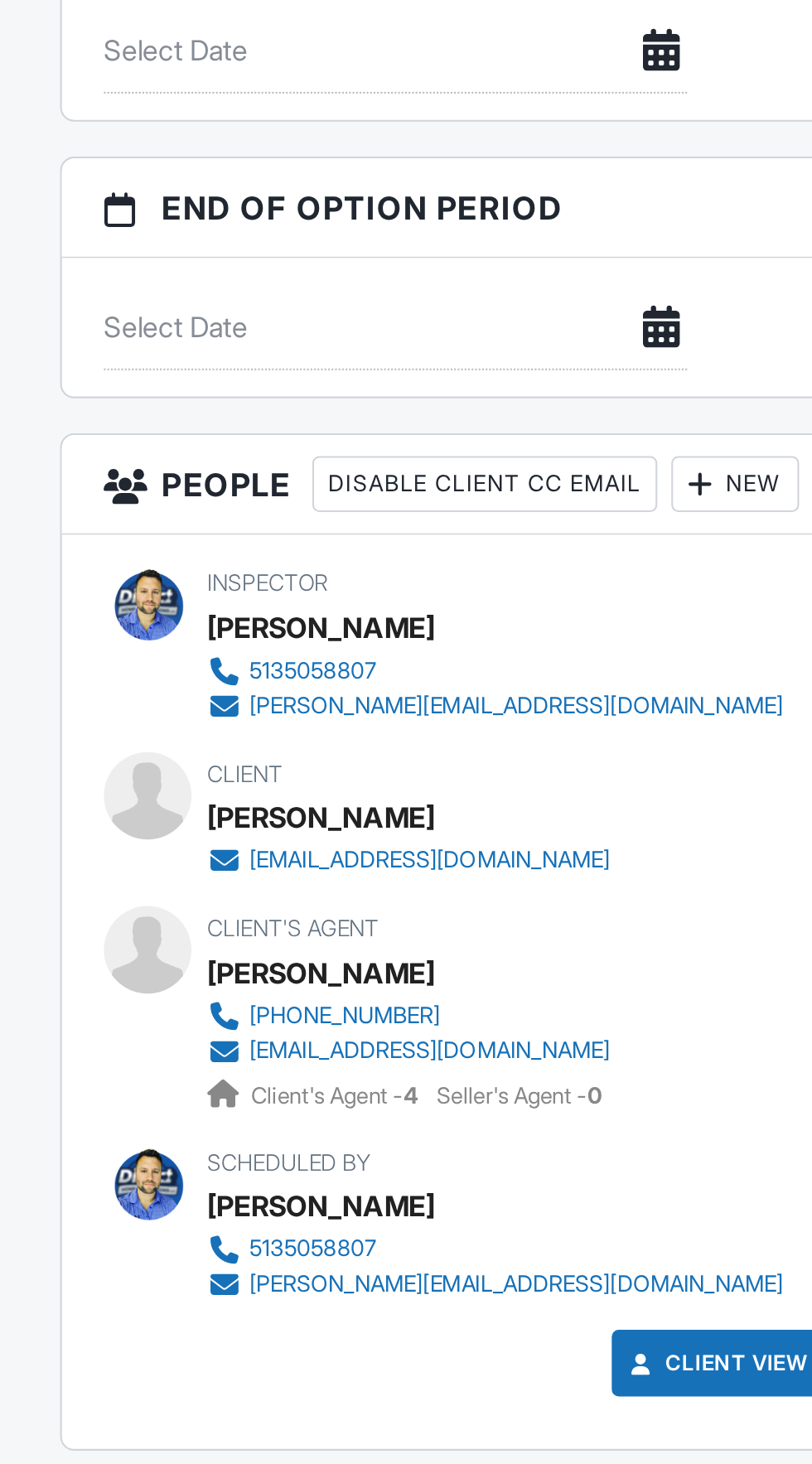
click at [198, 948] on div "nealw29@gmail.com" at bounding box center [215, 953] width 170 height 13
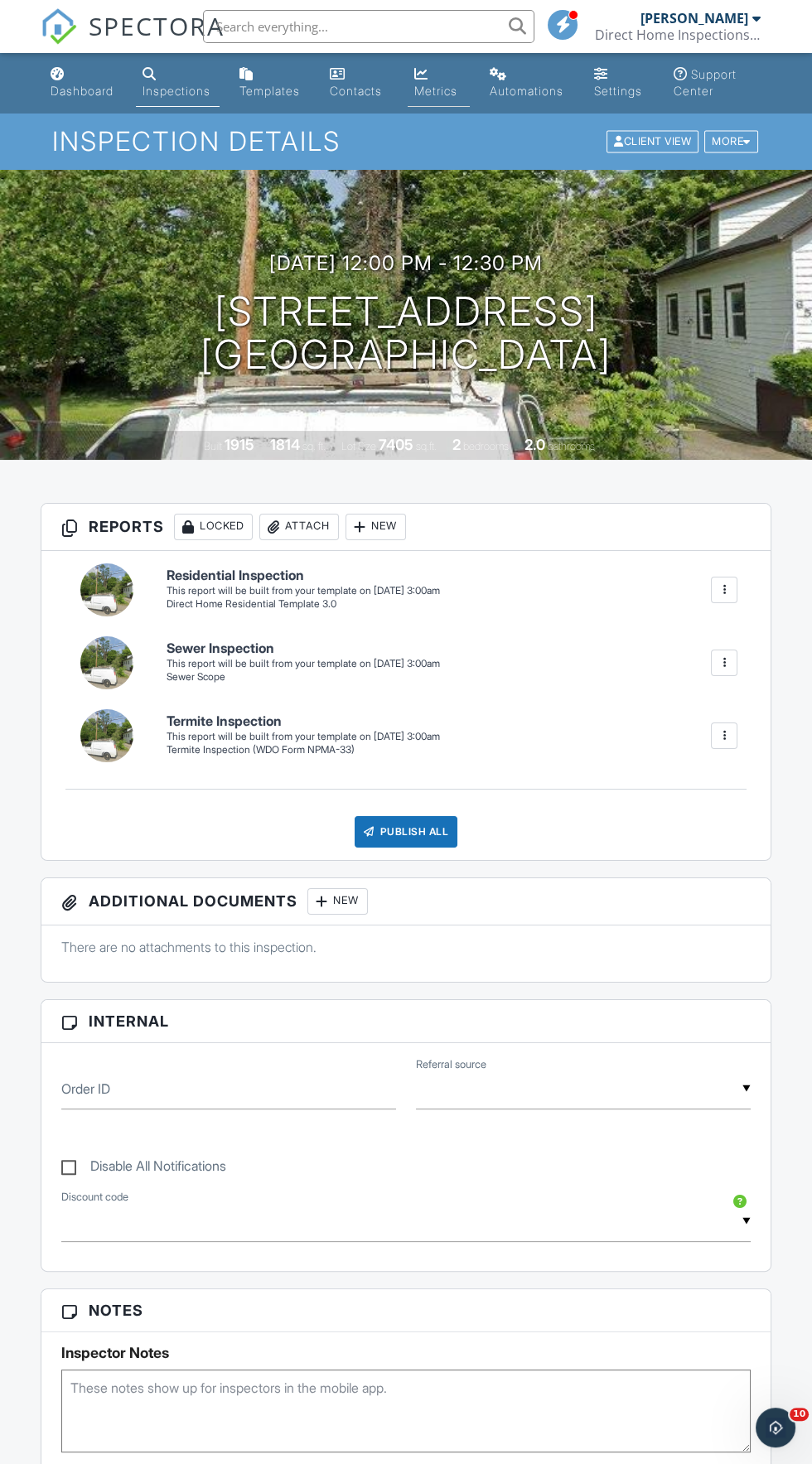
click at [433, 88] on div "Metrics" at bounding box center [435, 90] width 43 height 14
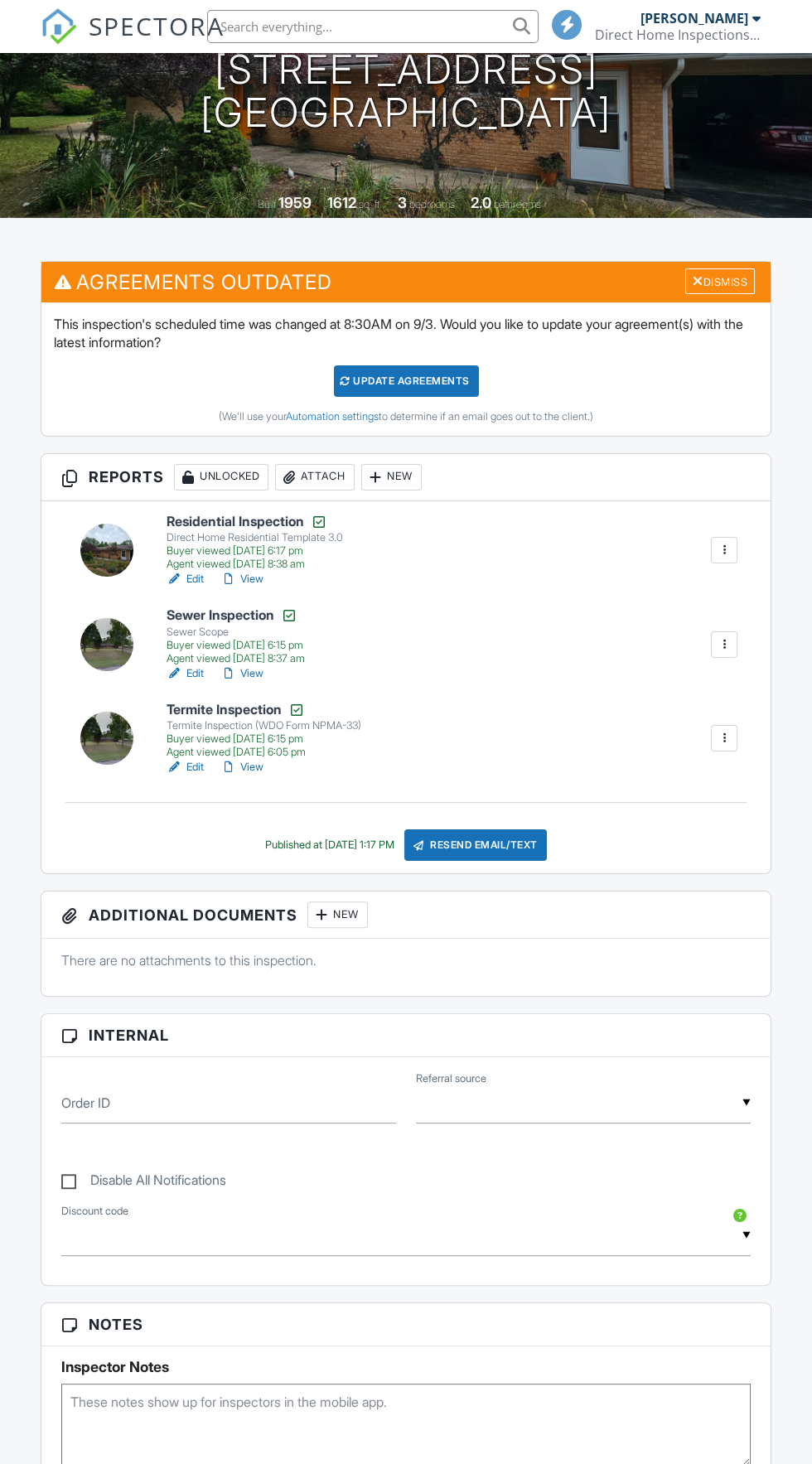
scroll to position [244, 0]
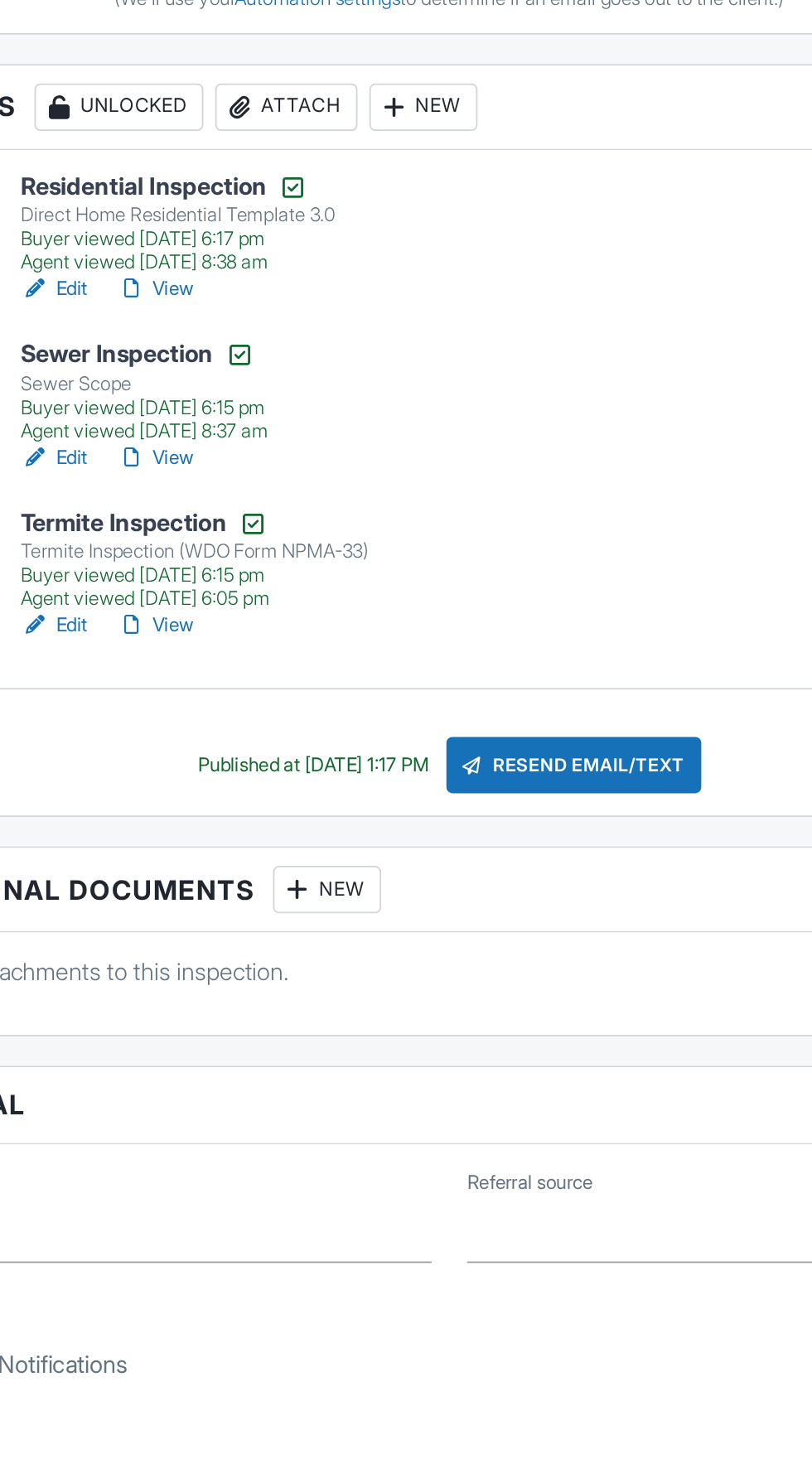
click at [251, 765] on link "View" at bounding box center [241, 765] width 43 height 16
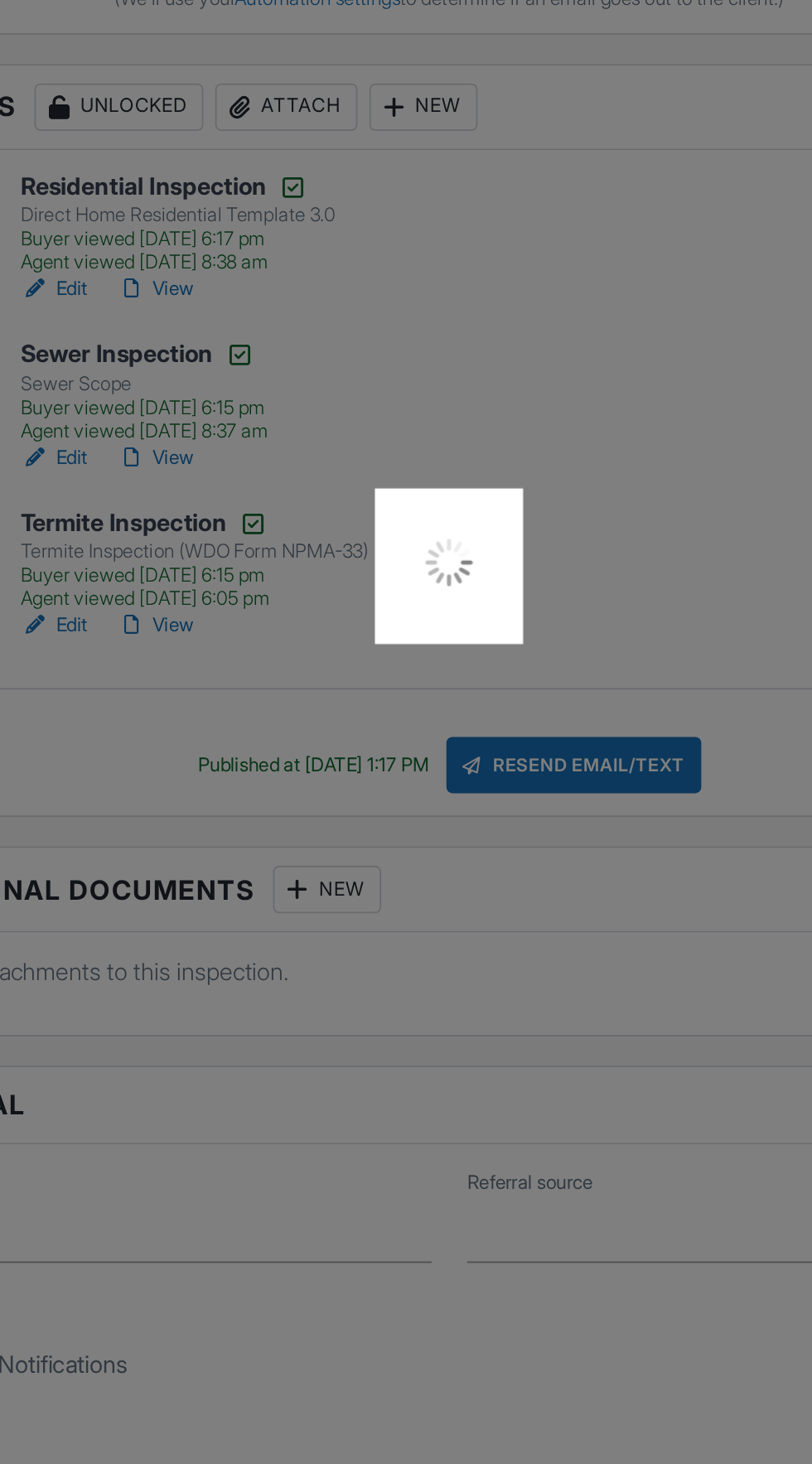
scroll to position [0, 0]
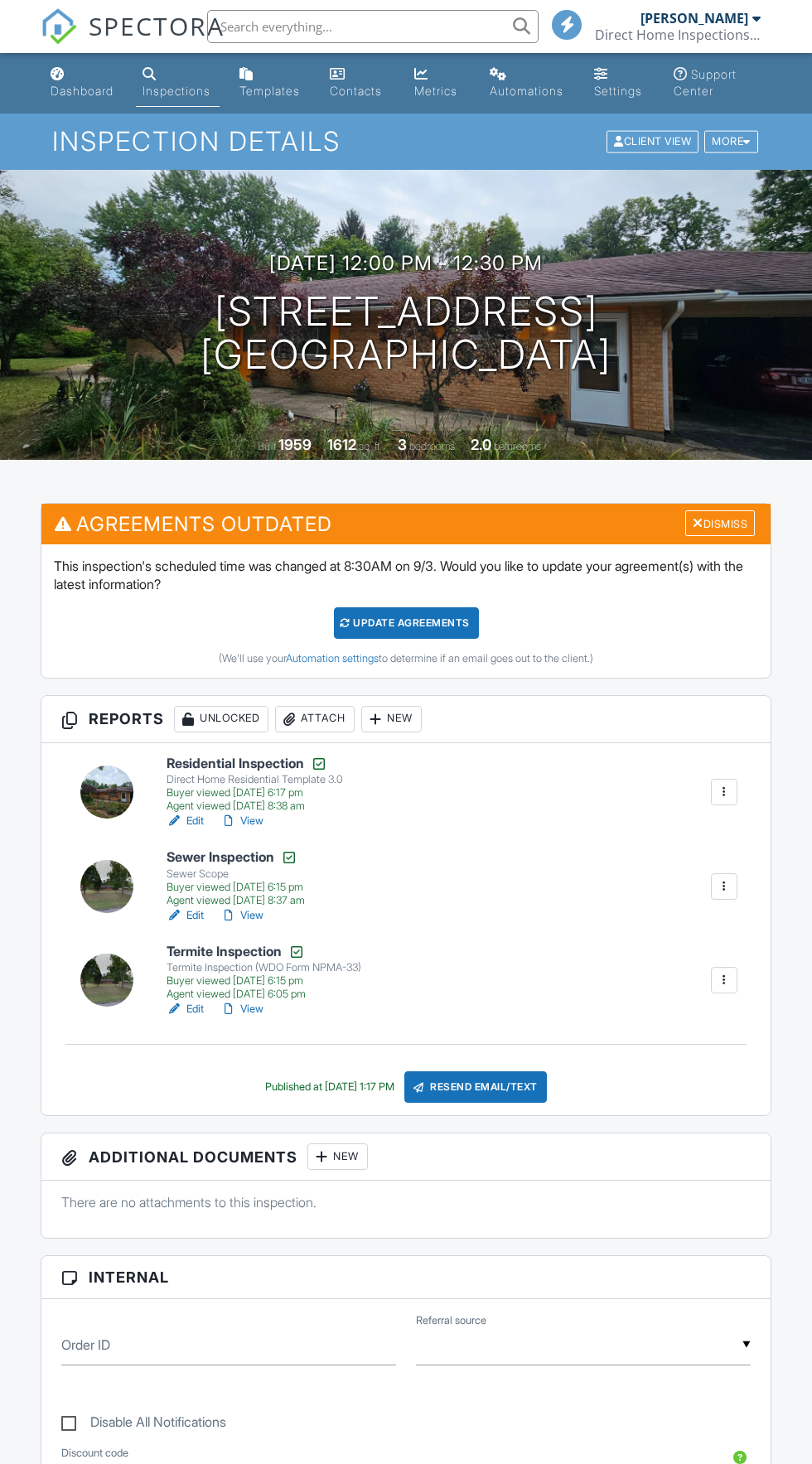
click at [724, 972] on div at bounding box center [723, 979] width 16 height 16
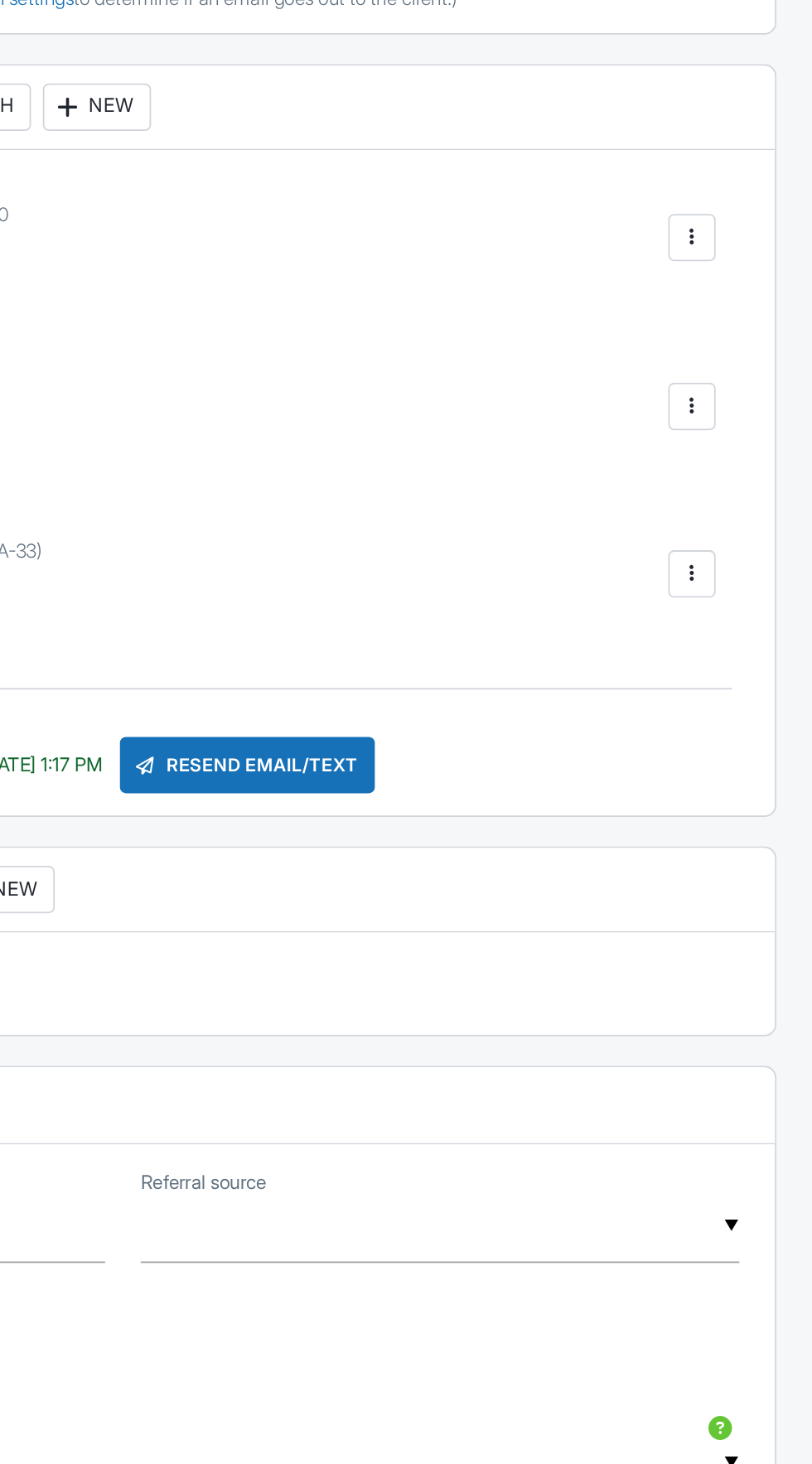
click at [486, 835] on div "Resend Email/Text" at bounding box center [476, 843] width 143 height 31
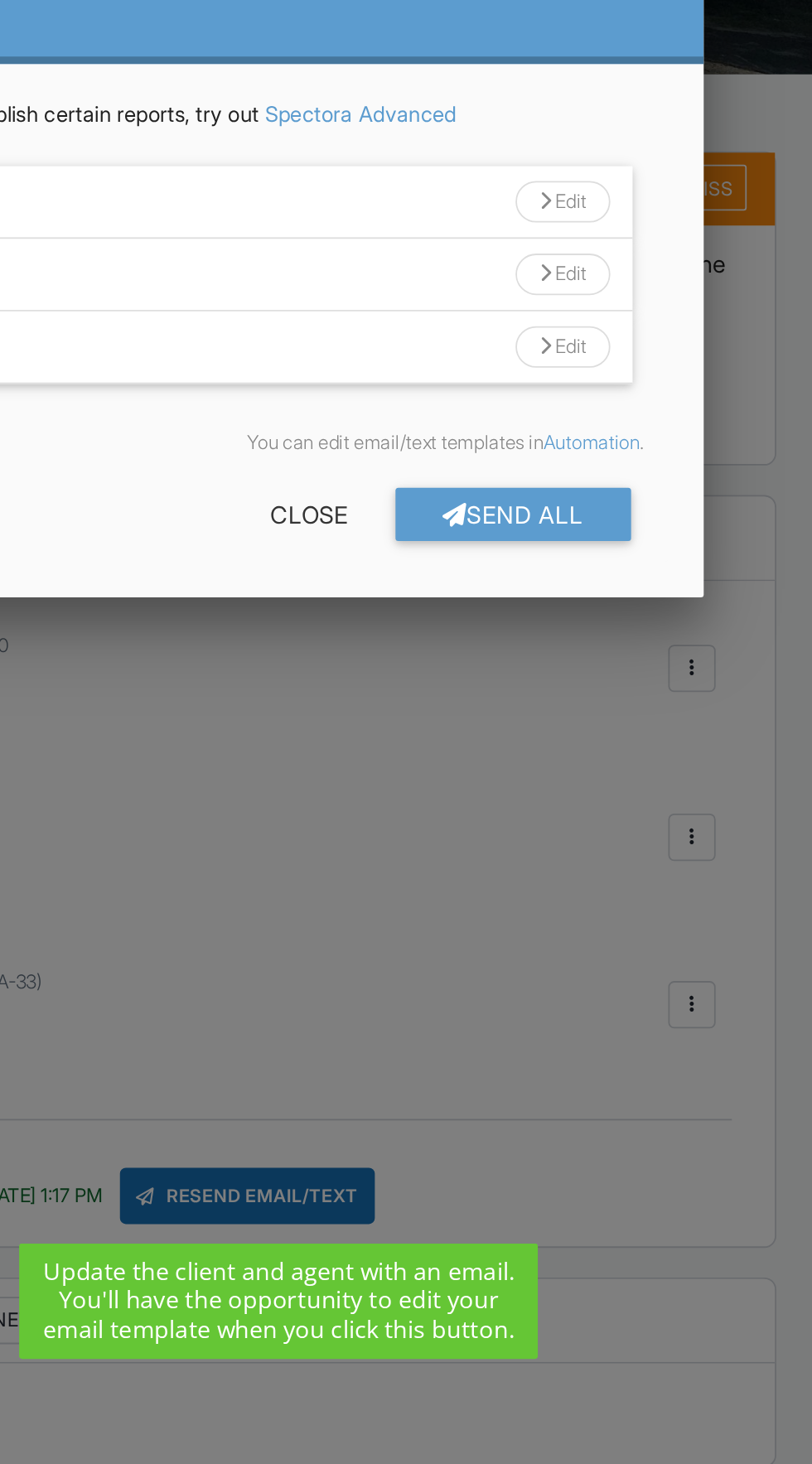
scroll to position [244, 0]
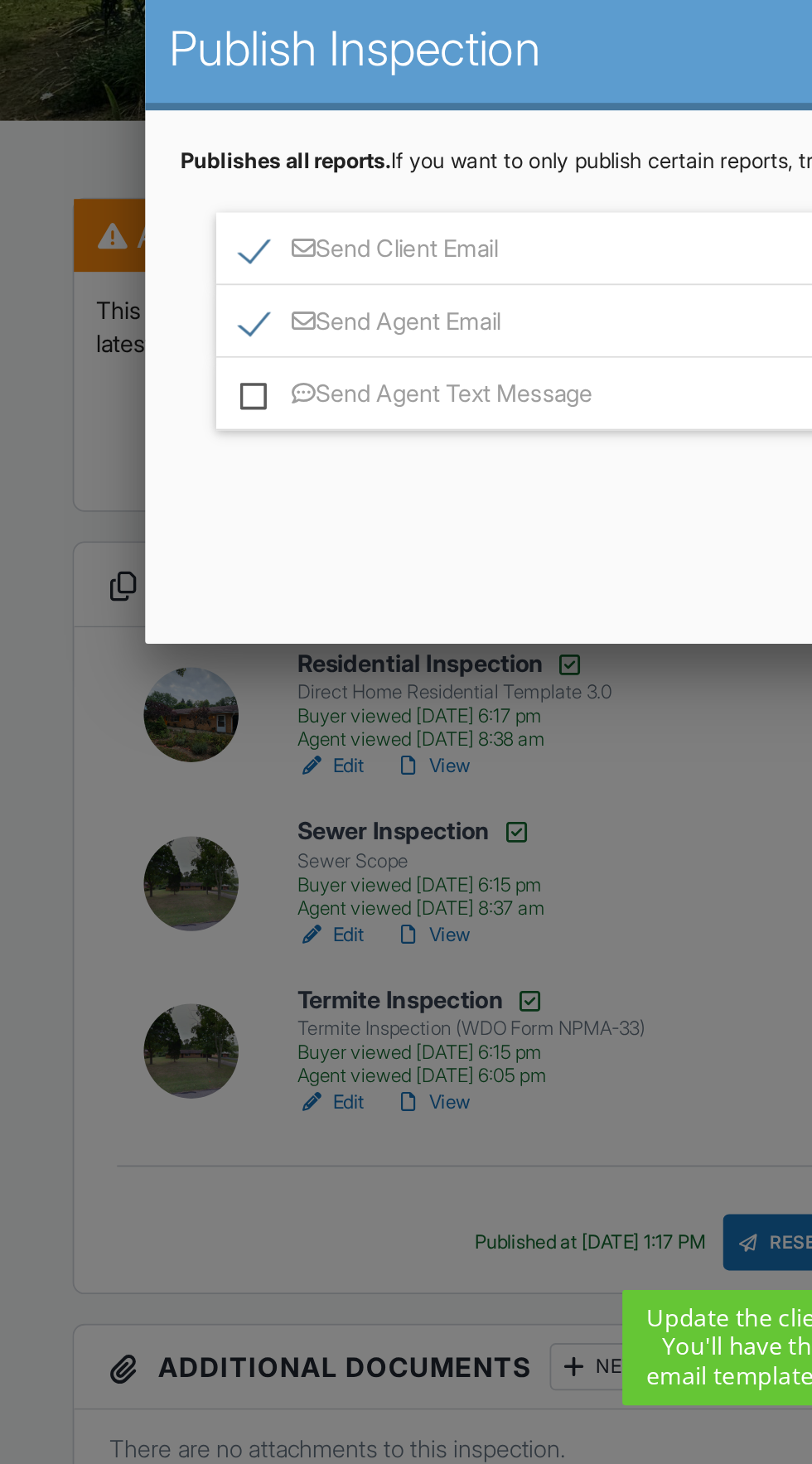
click at [134, 287] on label "Send Client Email" at bounding box center [206, 291] width 144 height 21
checkbox input "false"
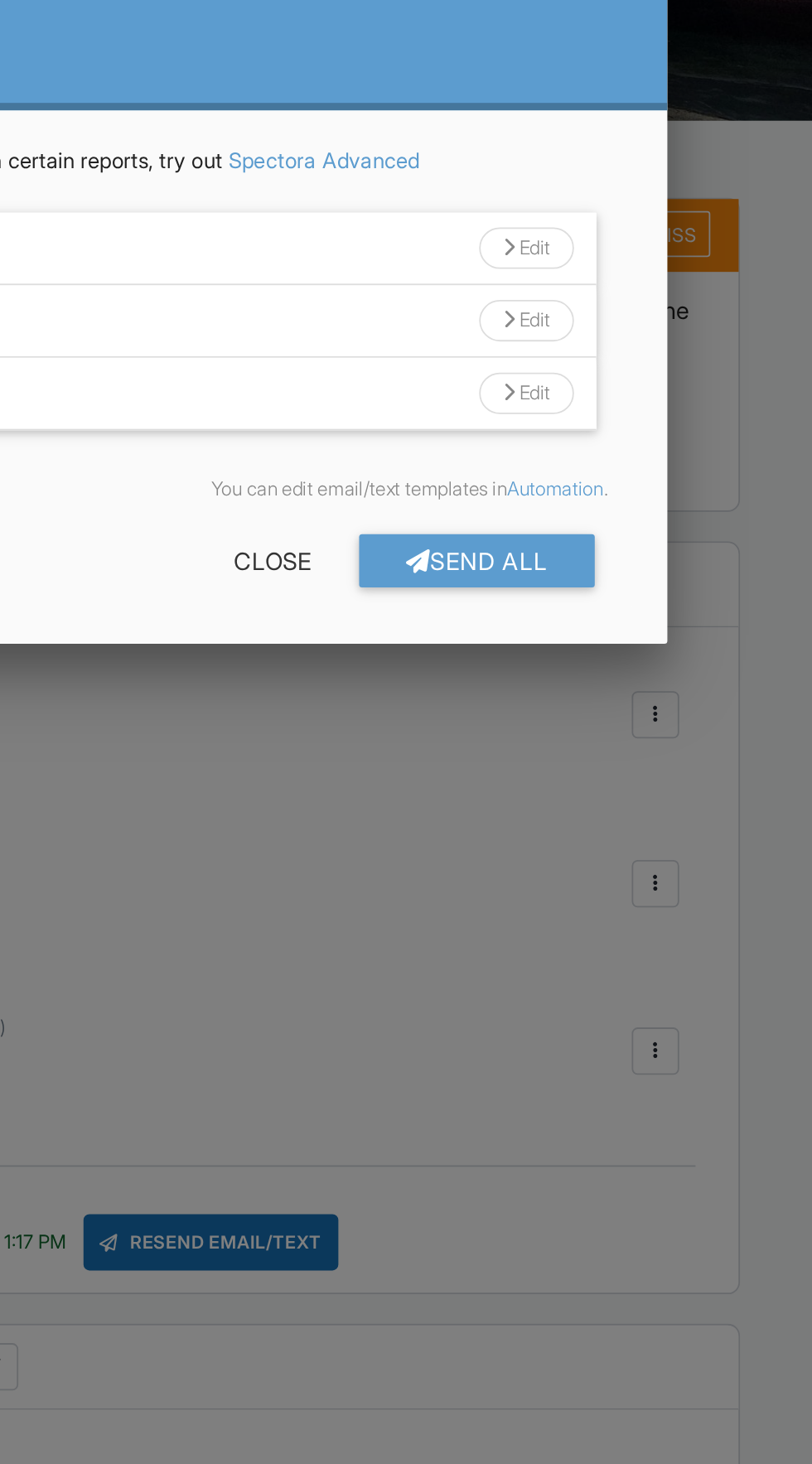
click at [638, 319] on div "Edit" at bounding box center [652, 328] width 53 height 23
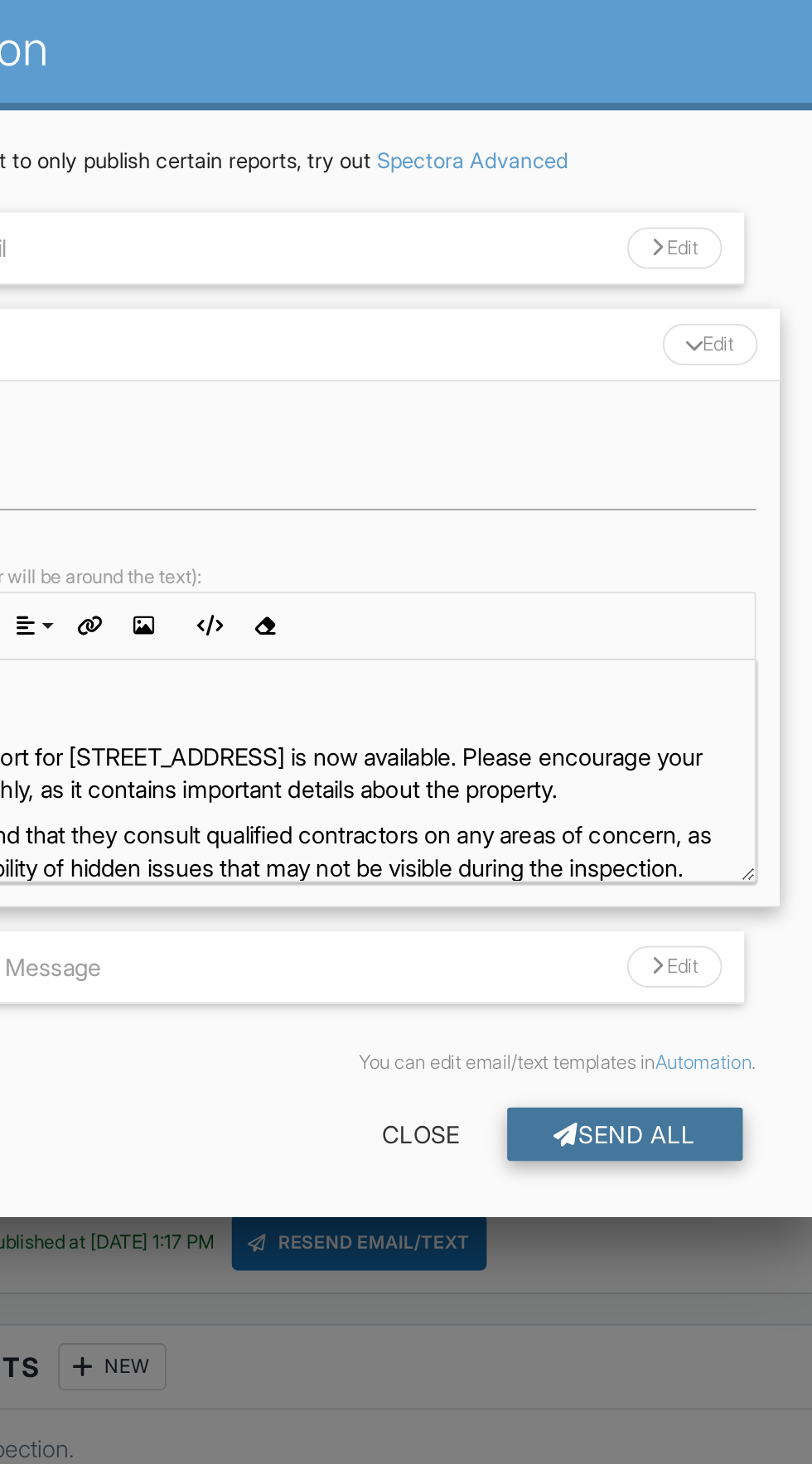
click at [628, 781] on div "Send All" at bounding box center [624, 782] width 132 height 30
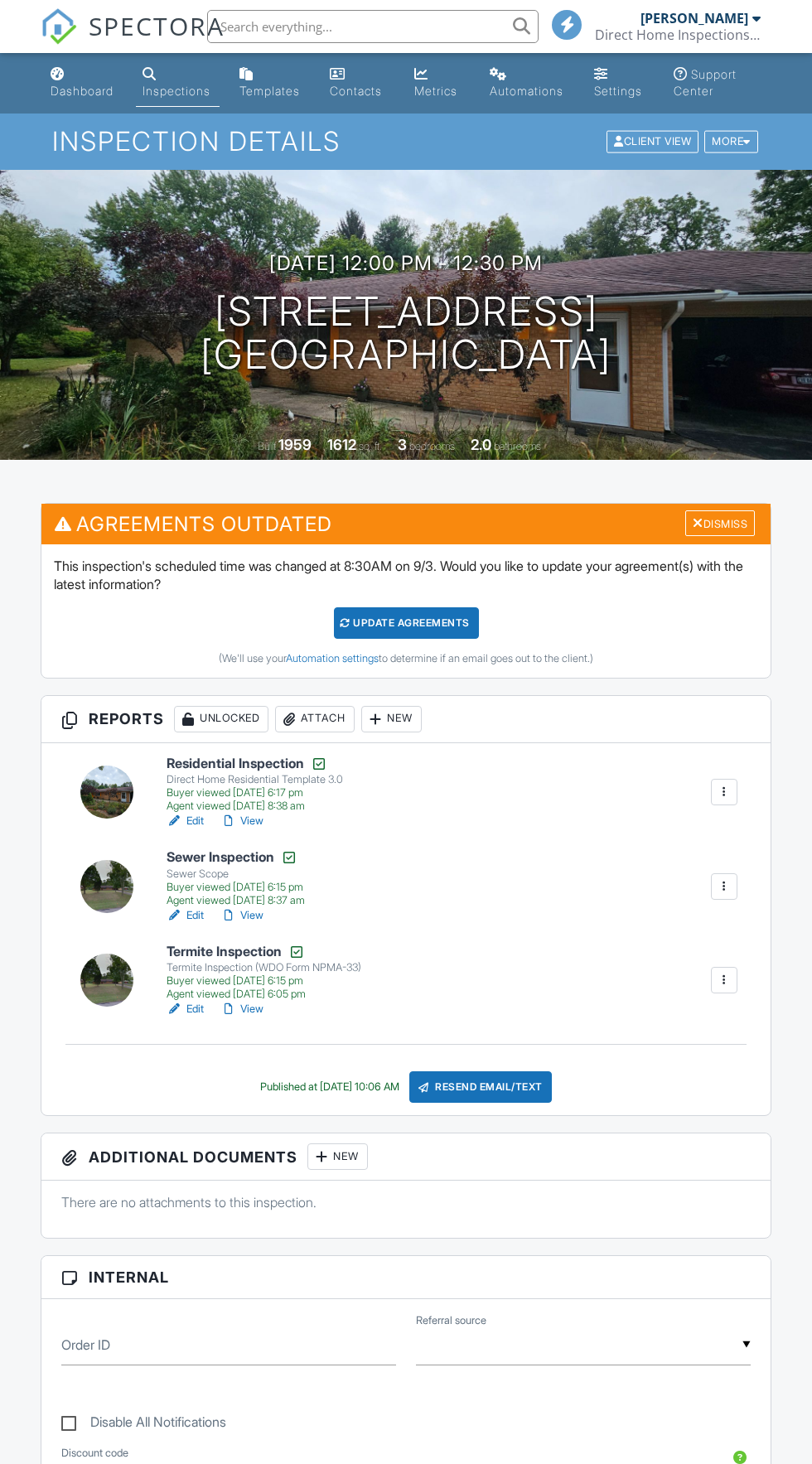
scroll to position [392, 0]
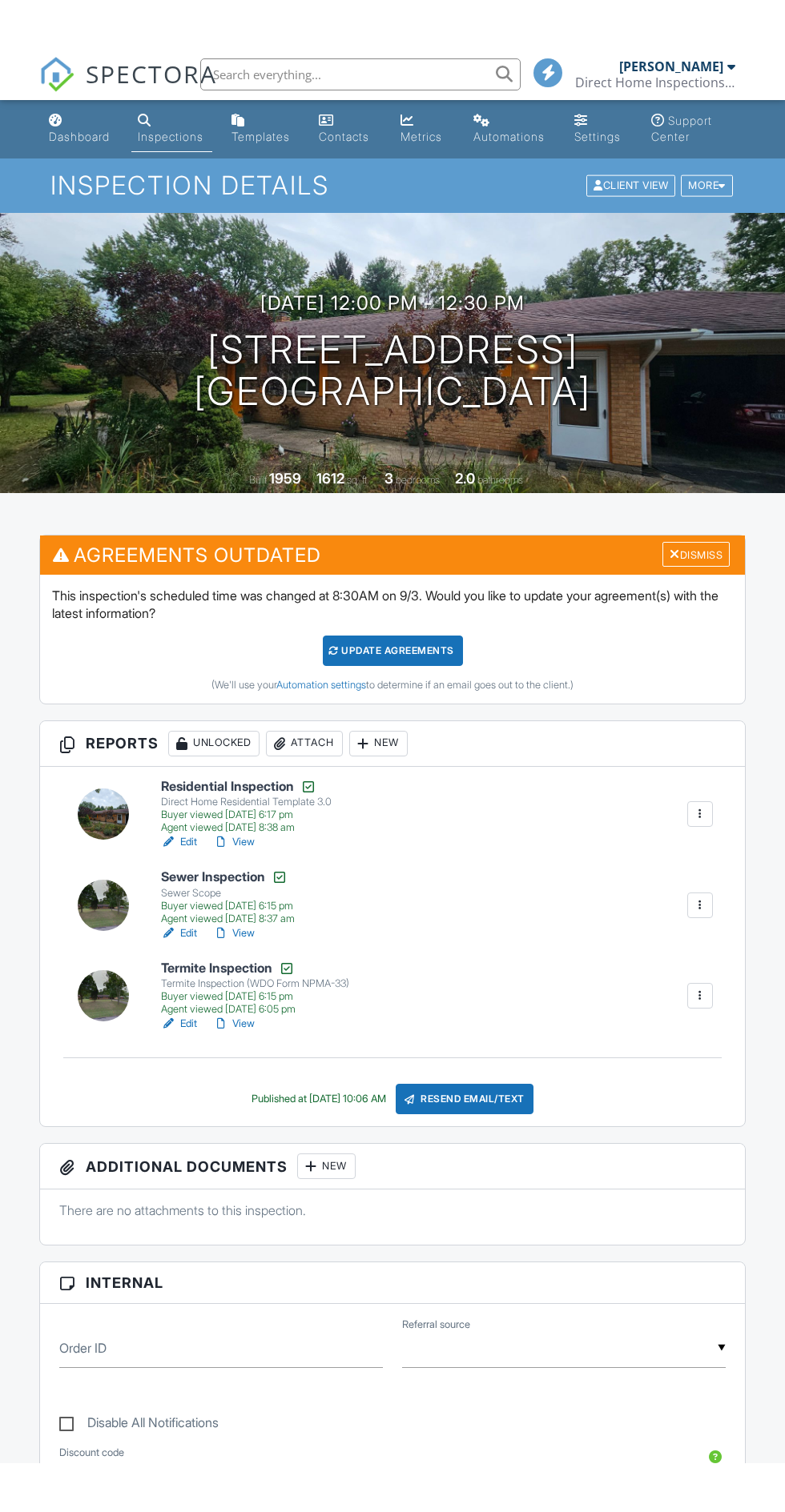
scroll to position [236, 0]
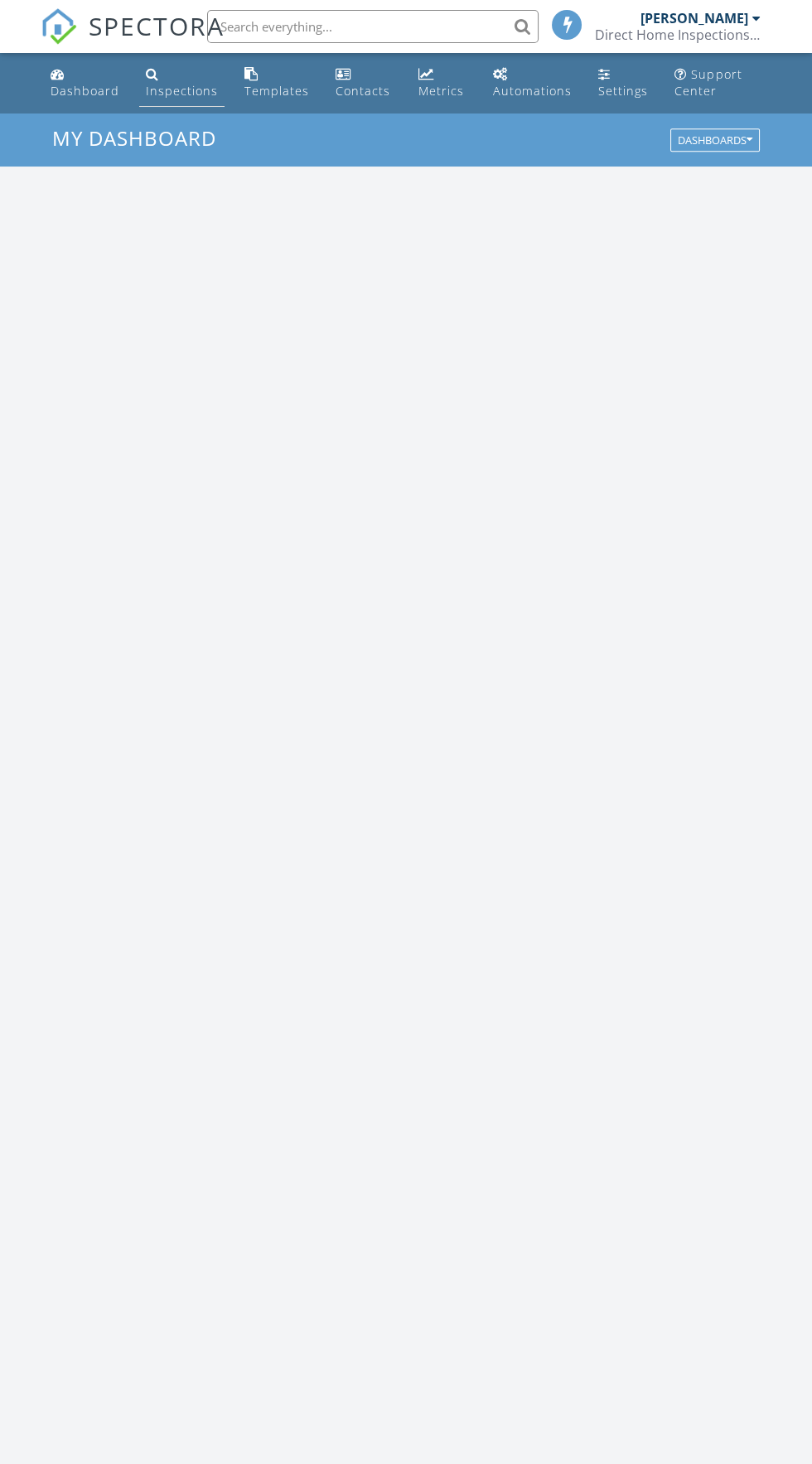
click at [148, 77] on div "Inspections" at bounding box center [152, 73] width 13 height 13
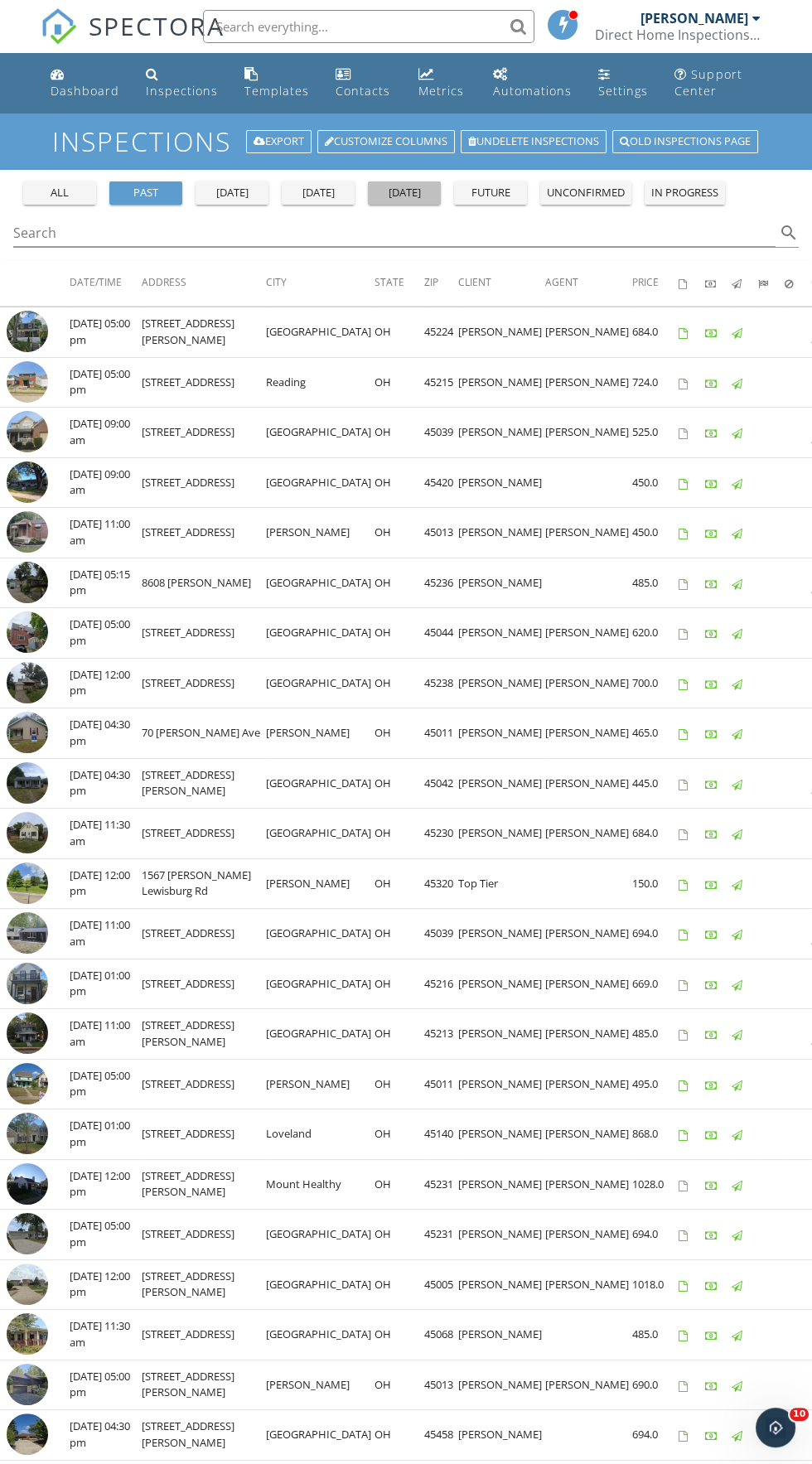
click at [390, 194] on div "[DATE]" at bounding box center [404, 192] width 60 height 16
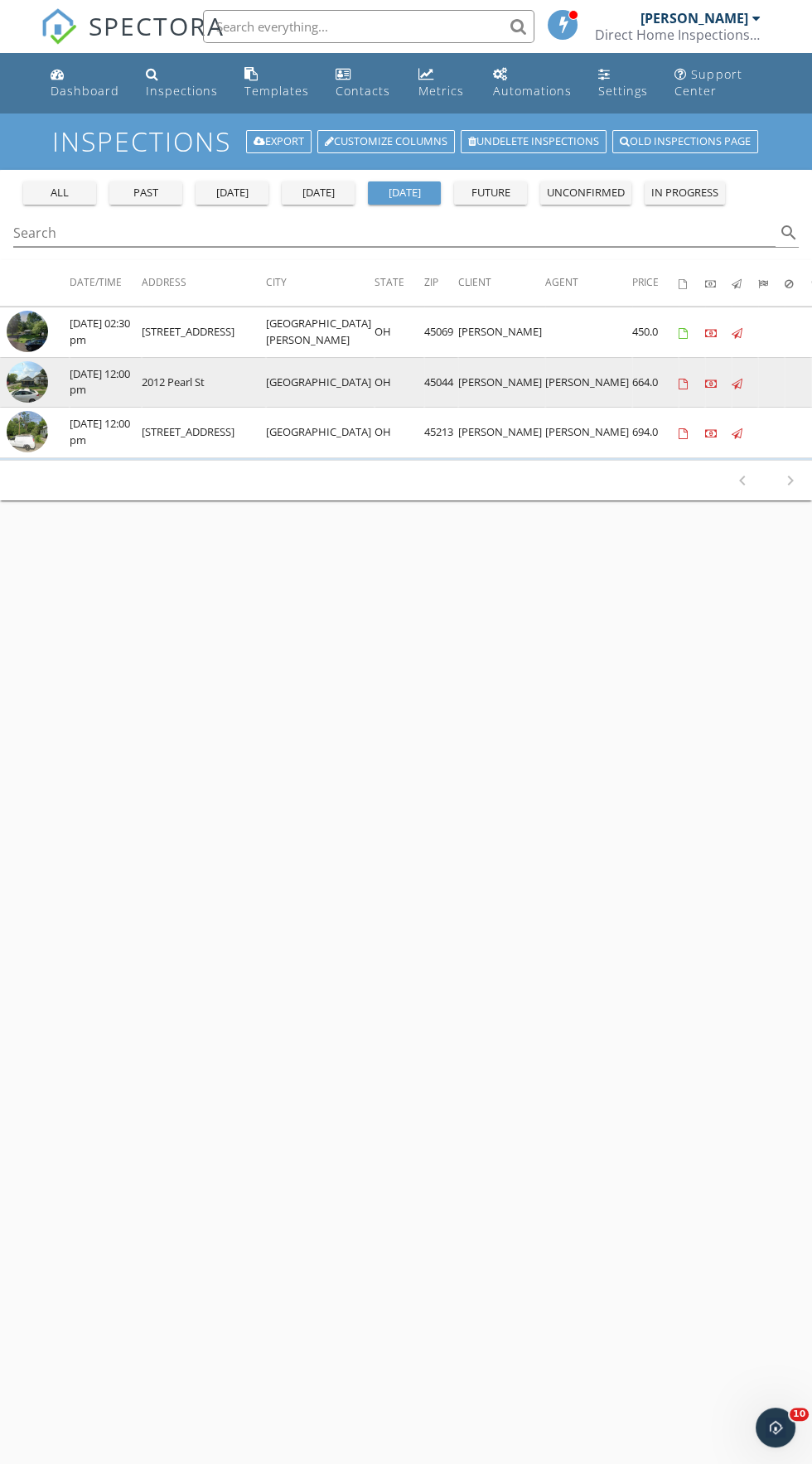
click at [22, 371] on img at bounding box center [27, 381] width 41 height 41
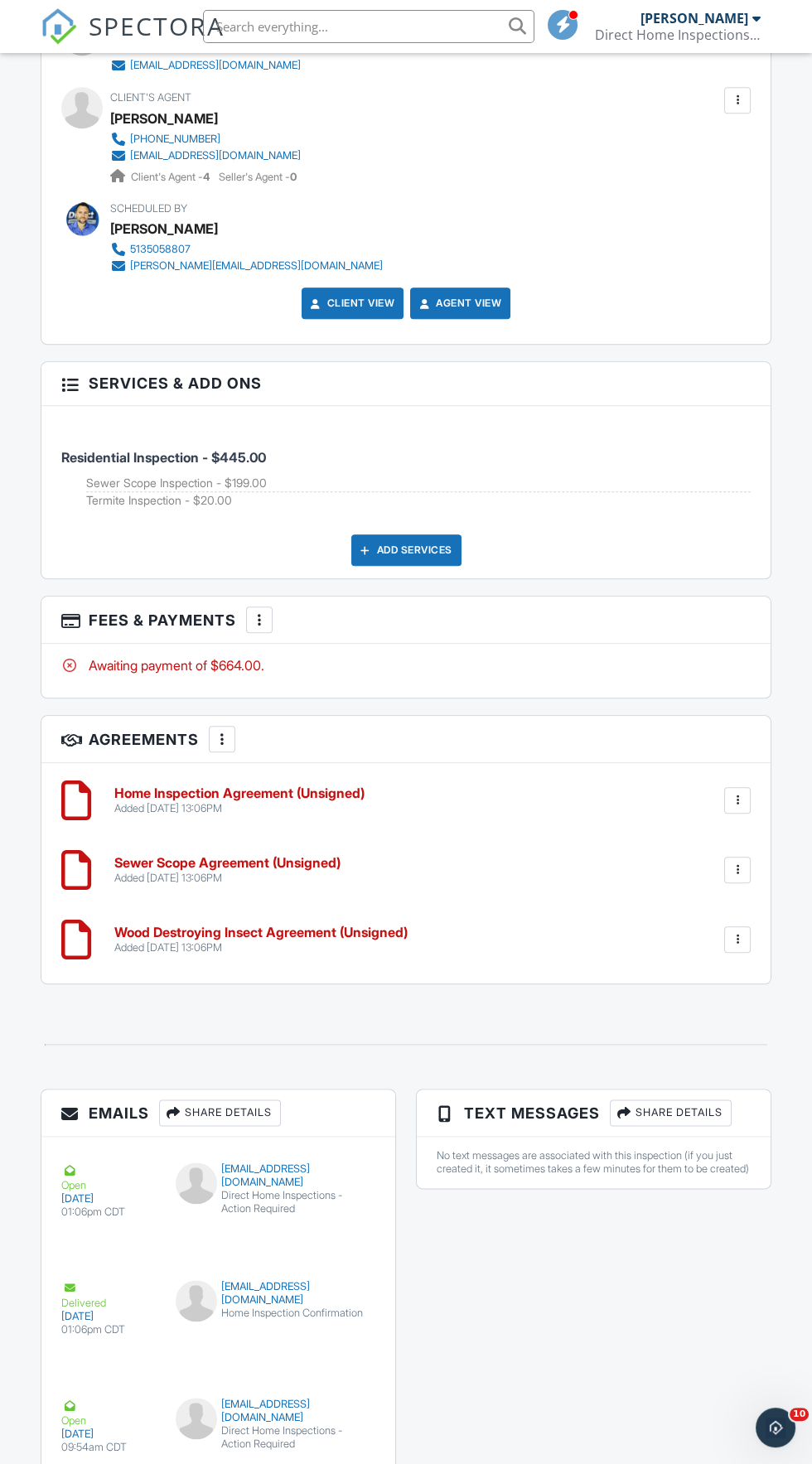
scroll to position [2463, 0]
